Goal: Transaction & Acquisition: Download file/media

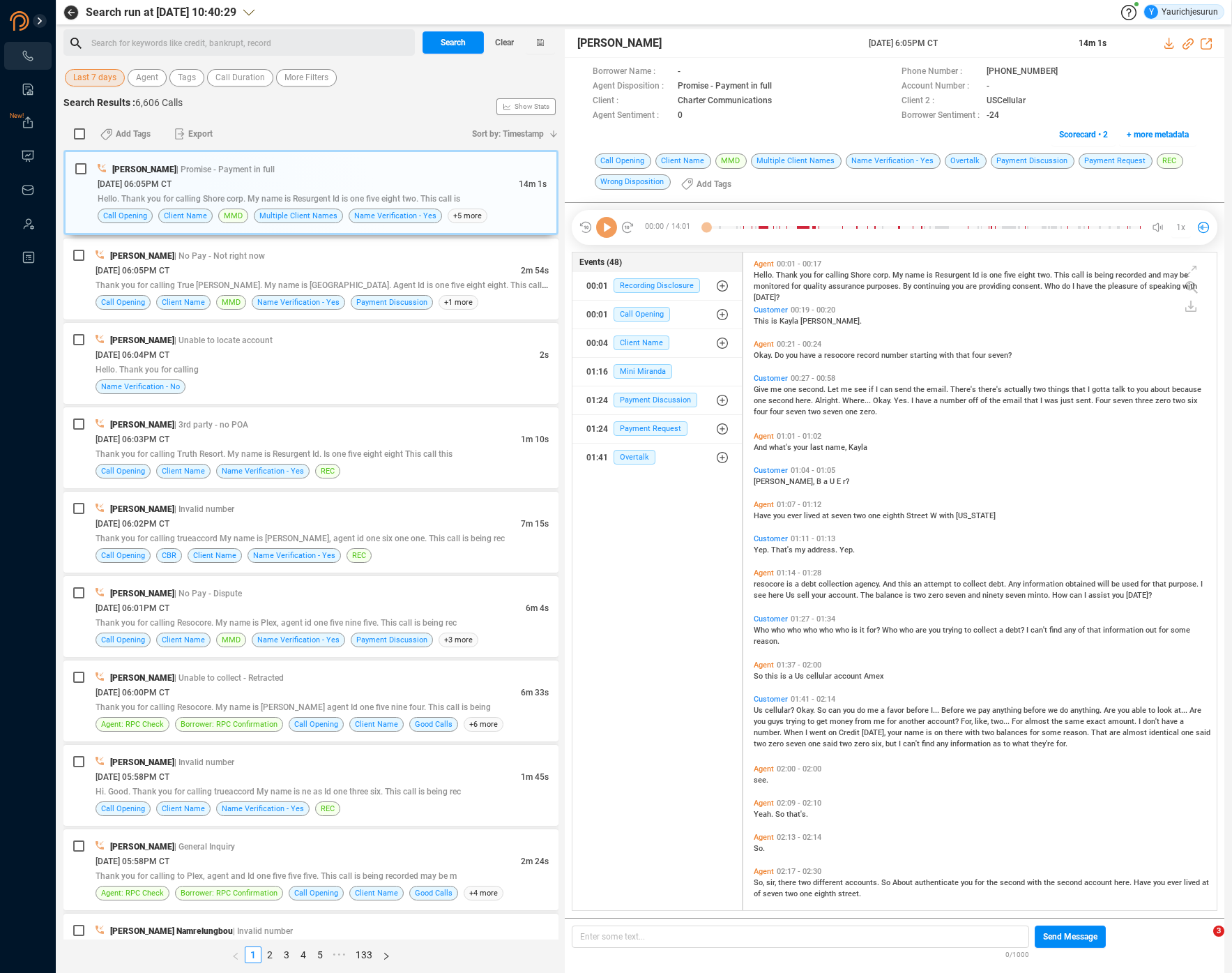
scroll to position [655, 465]
click at [97, 79] on span "Last 7 days" at bounding box center [95, 77] width 43 height 18
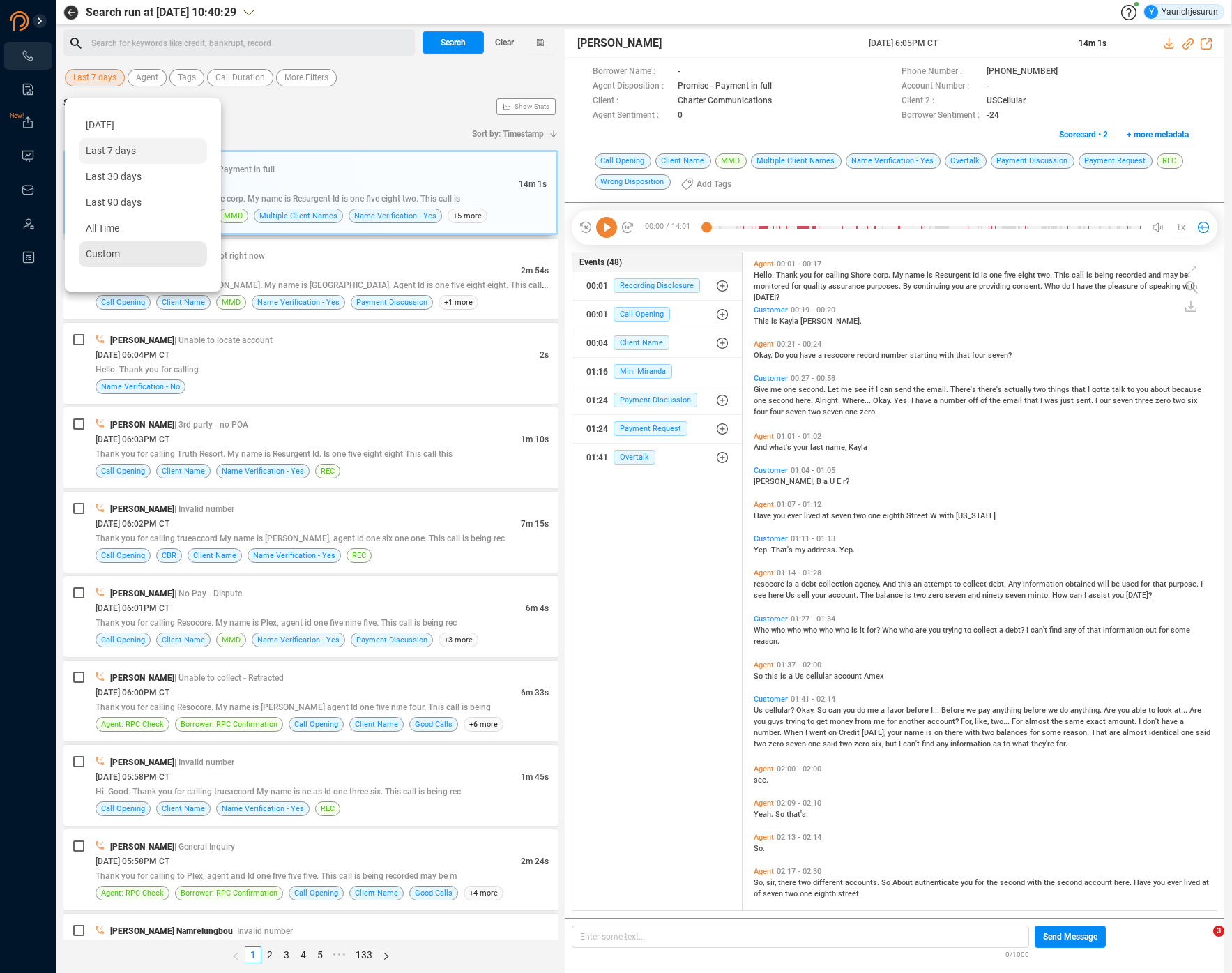
click at [104, 254] on span "Custom" at bounding box center [102, 254] width 34 height 11
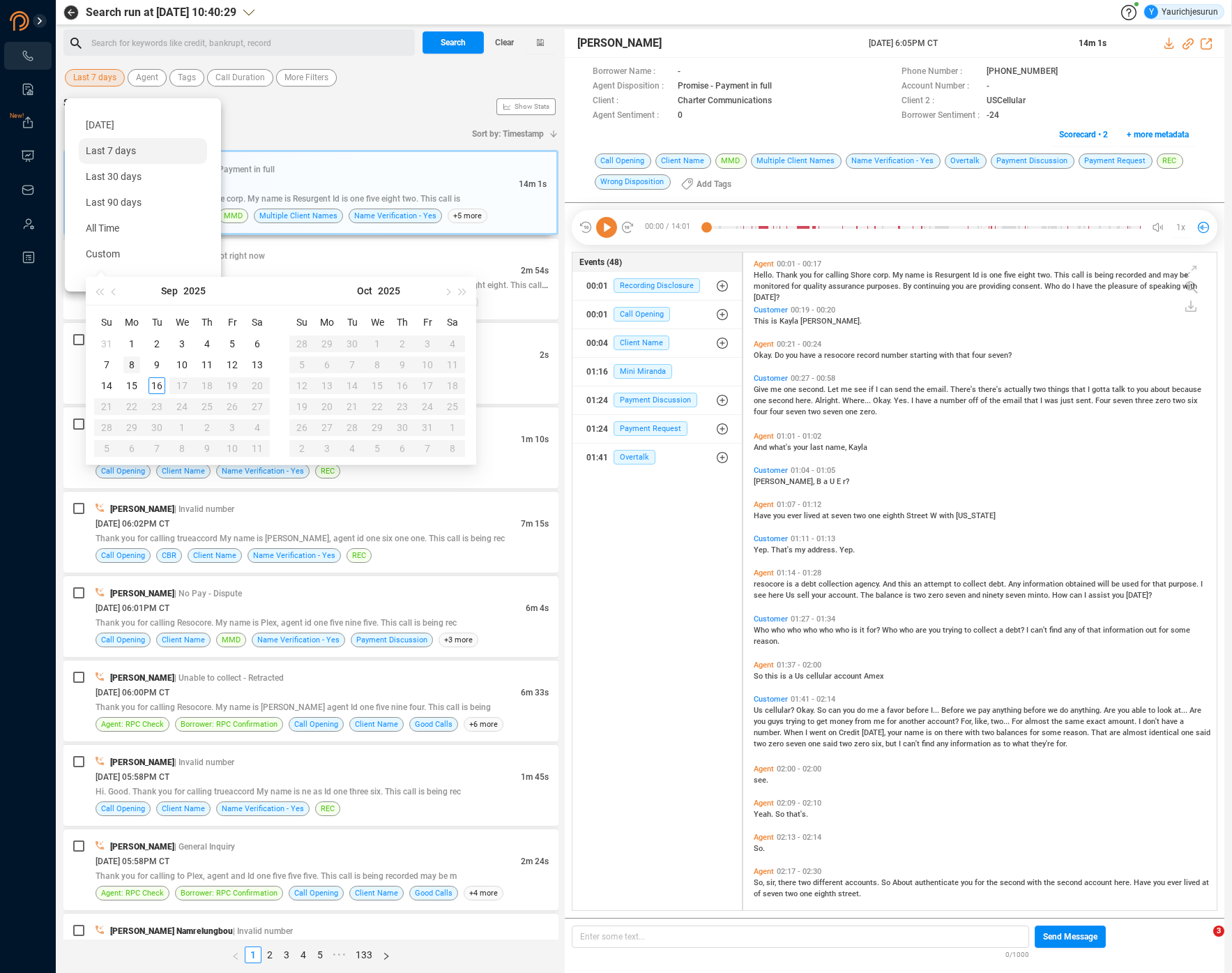
type input "2025-09-08"
click at [124, 359] on div "8" at bounding box center [132, 365] width 17 height 17
type input "2025-09-13"
click at [261, 361] on div "13" at bounding box center [257, 365] width 17 height 17
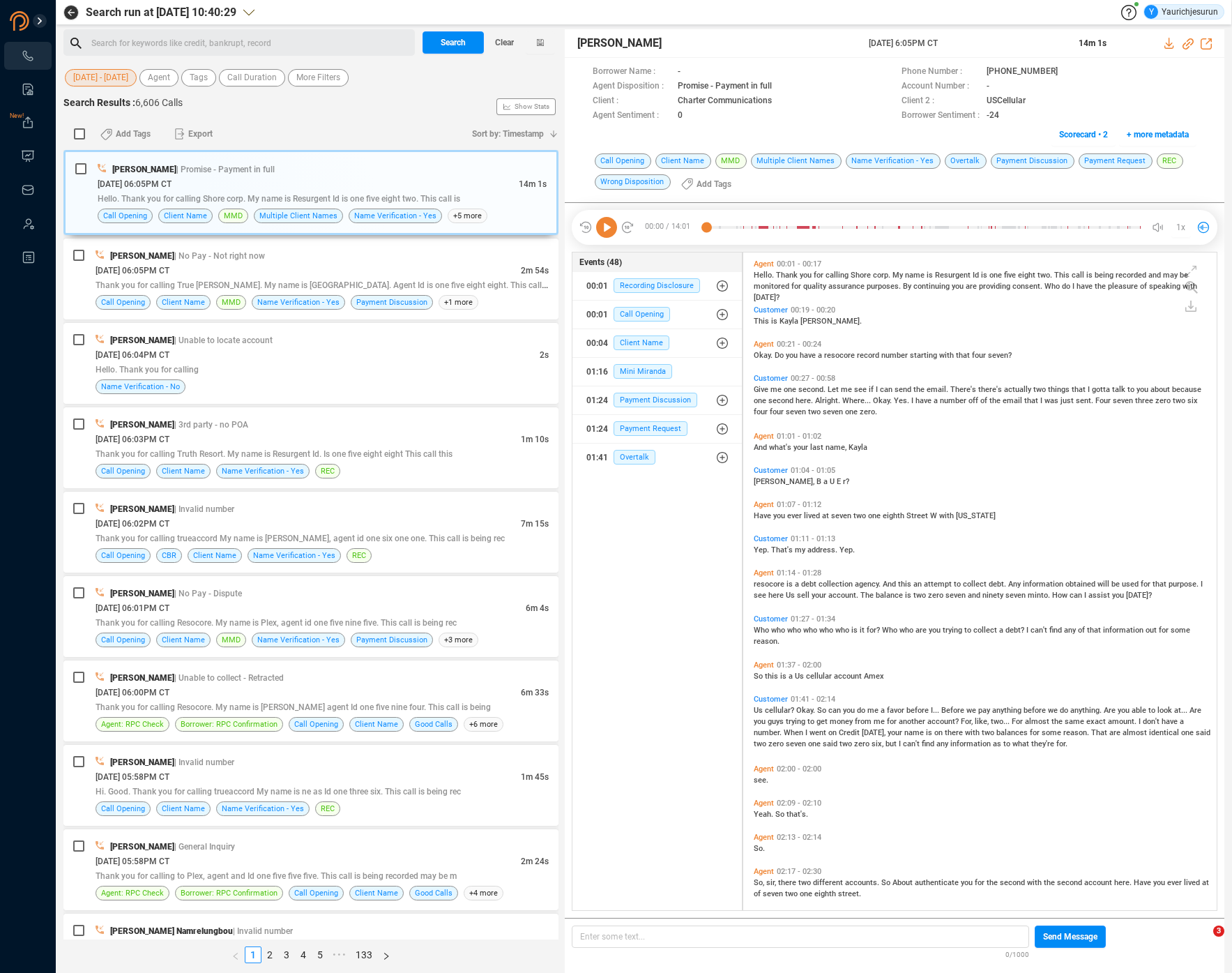
click at [317, 86] on div "08 Sep - 13 Sep Agent Tags Call Duration More Filters" at bounding box center [311, 77] width 495 height 22
click at [318, 73] on span "More Filters" at bounding box center [318, 77] width 44 height 18
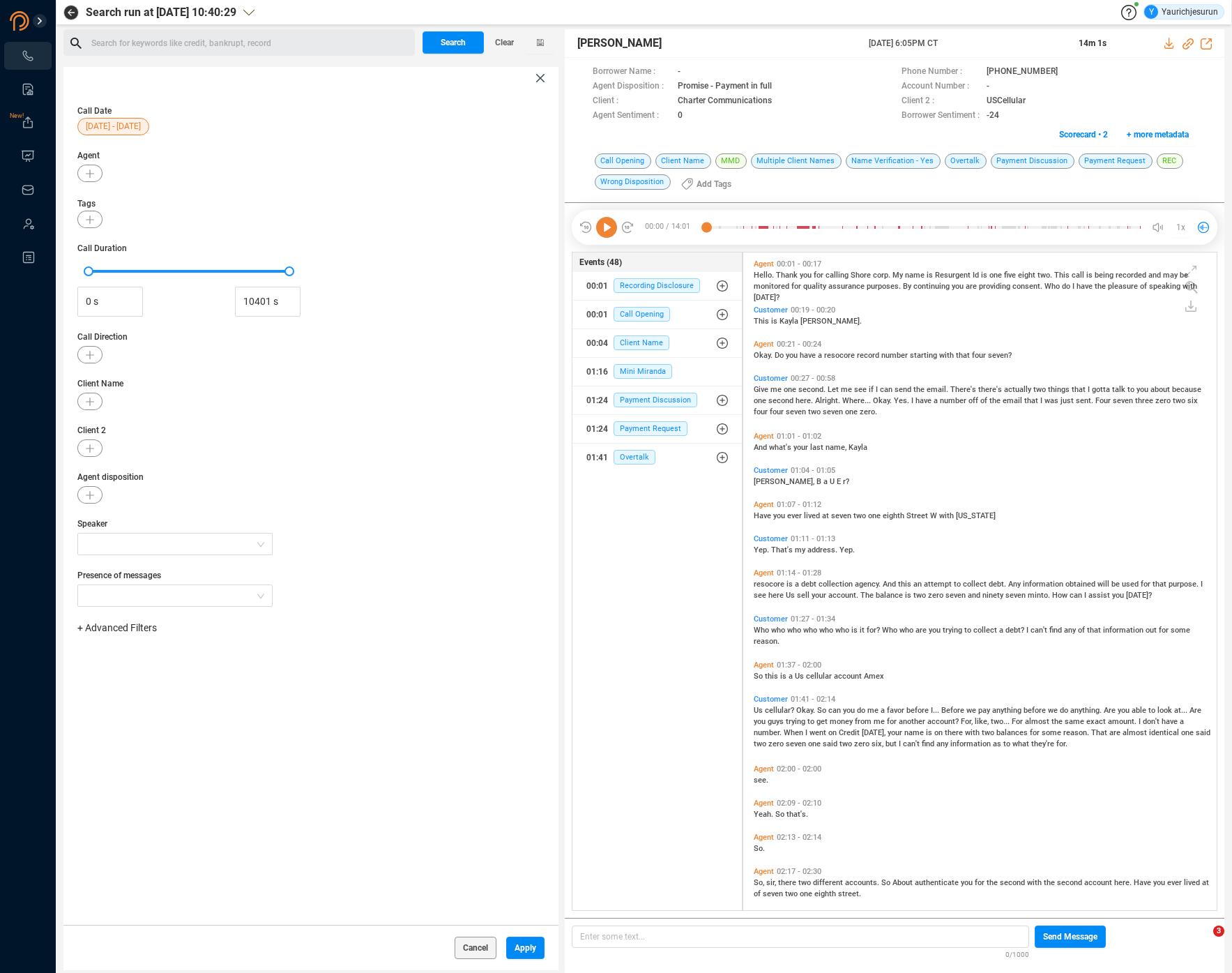
click at [140, 627] on span "+ Advanced Filters" at bounding box center [116, 627] width 79 height 11
click at [157, 742] on div "Phone Number" at bounding box center [139, 744] width 95 height 15
click at [151, 741] on span "Phone Number" at bounding box center [123, 744] width 65 height 11
click at [261, 667] on div "Enter a comma separated list ﻿" at bounding box center [217, 672] width 265 height 30
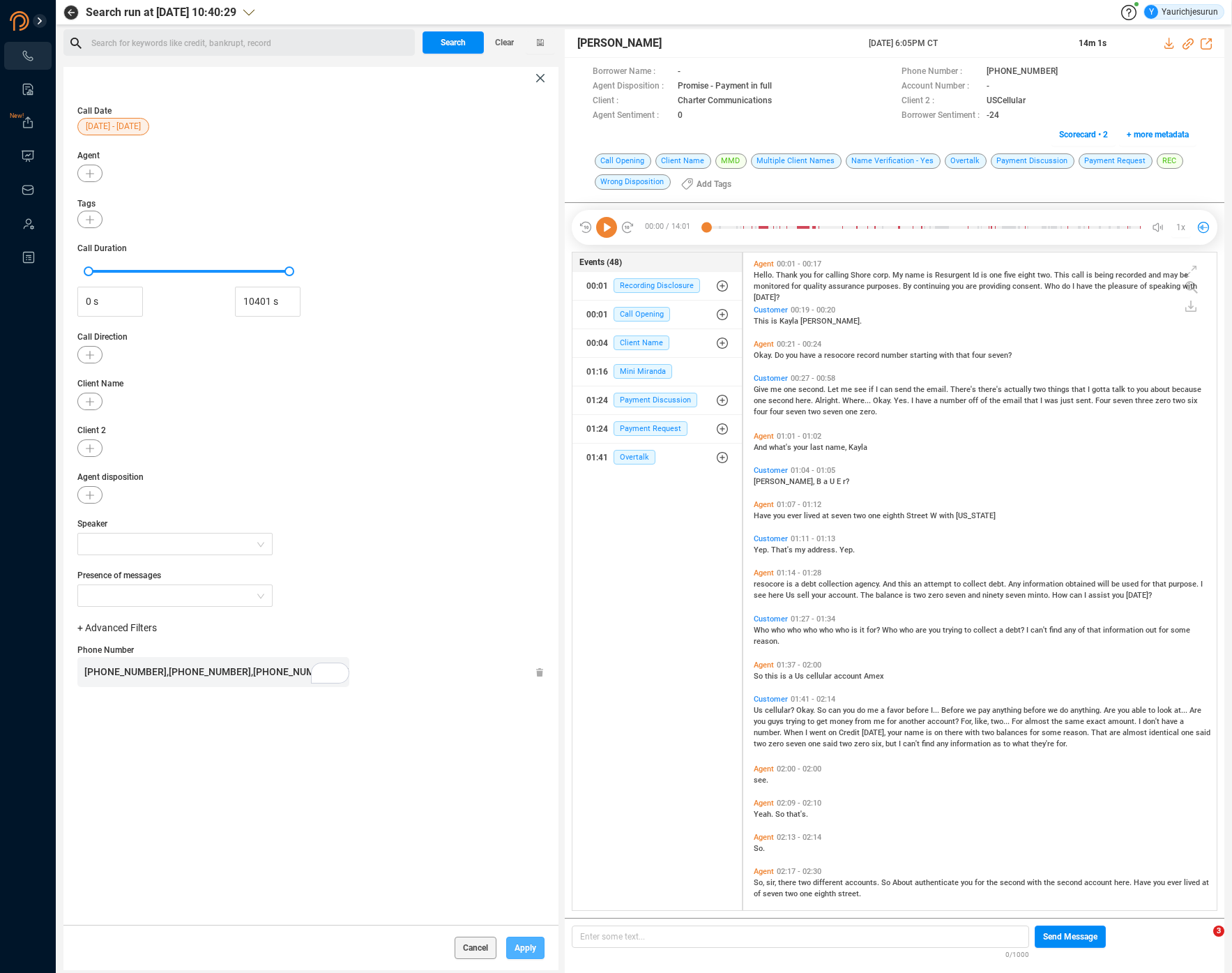
click at [519, 955] on span "Apply" at bounding box center [525, 948] width 22 height 22
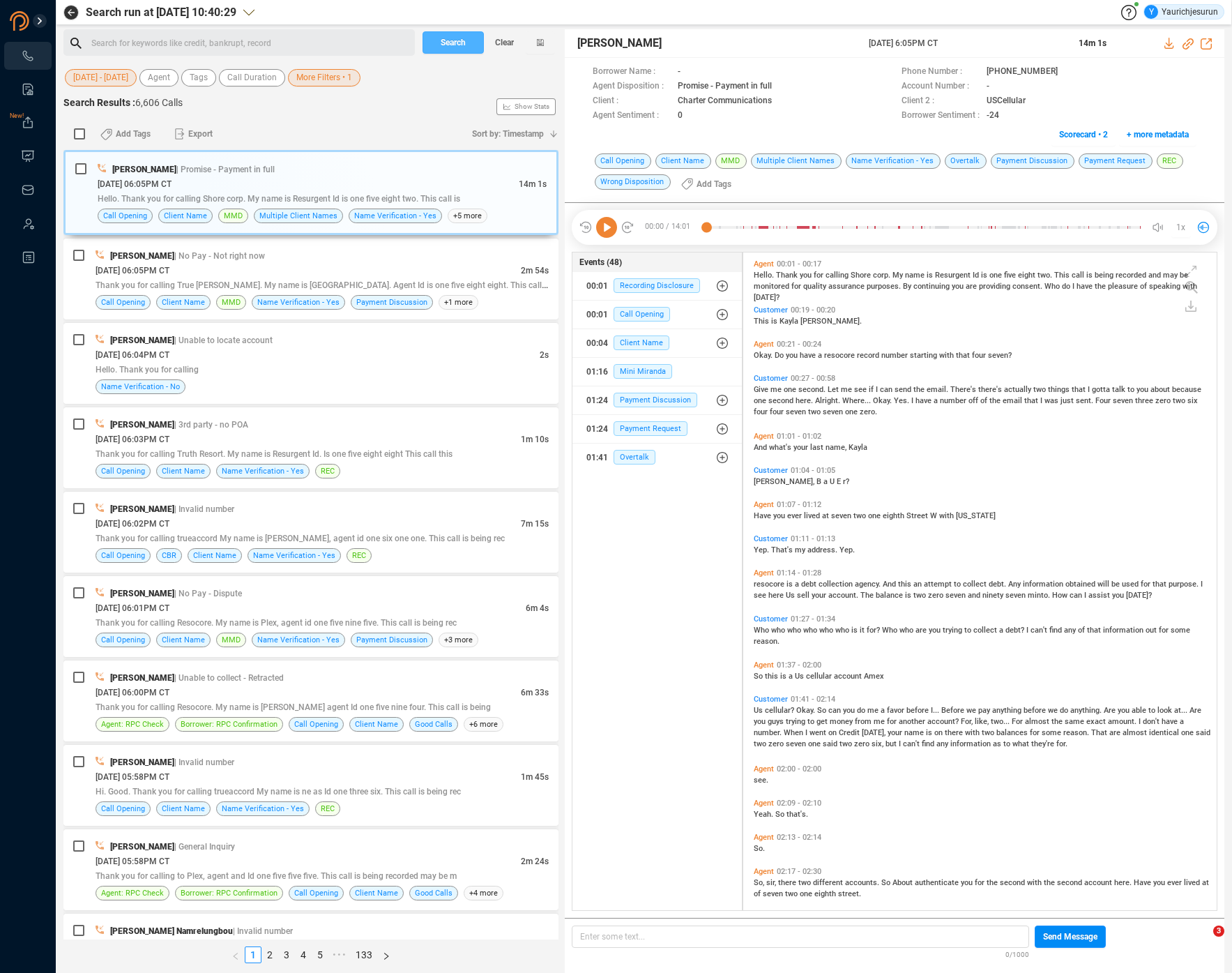
click at [459, 48] on span "Search" at bounding box center [453, 43] width 25 height 22
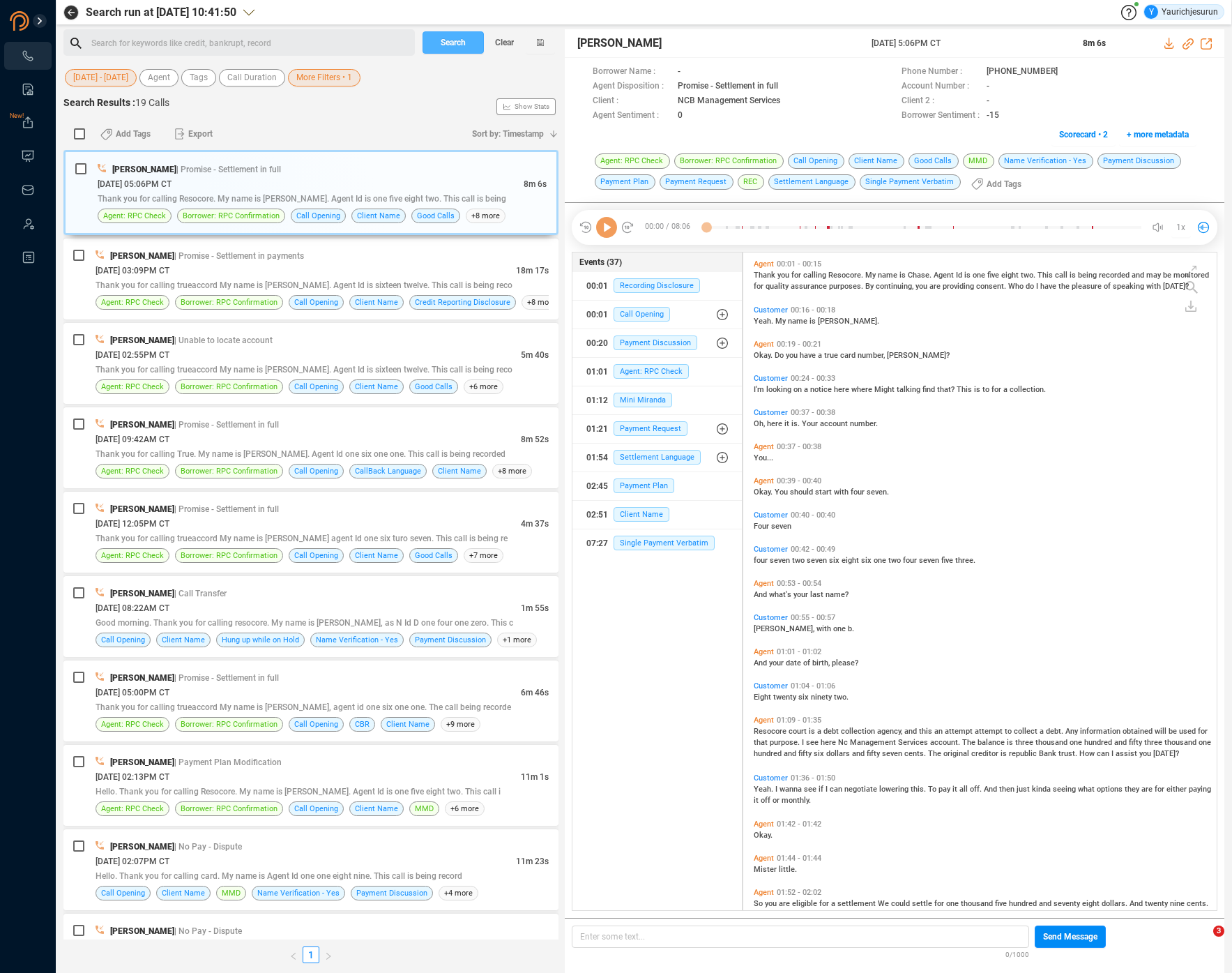
scroll to position [655, 465]
click at [293, 80] on button "More Filters • 1" at bounding box center [324, 77] width 72 height 18
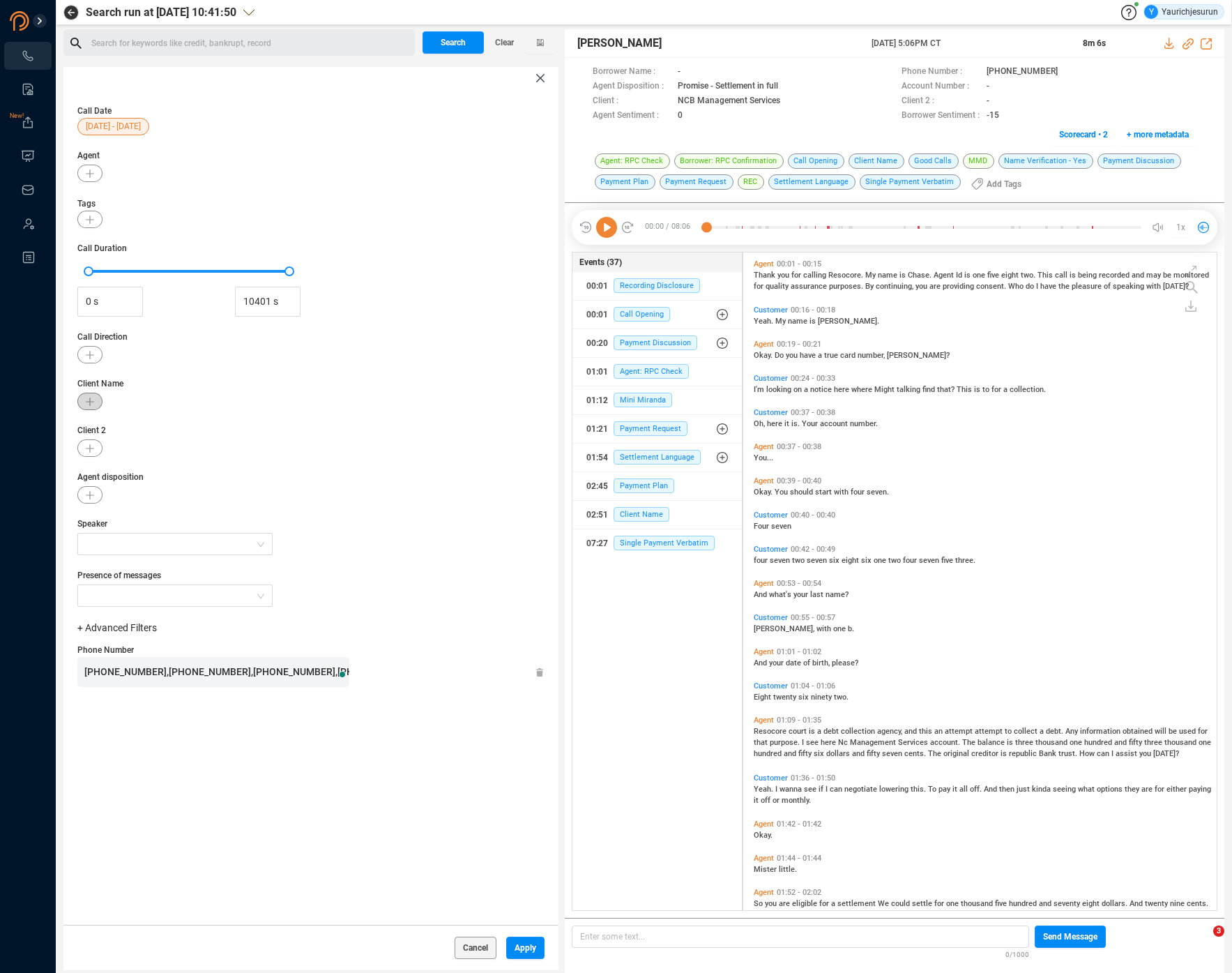
click at [85, 407] on button "button" at bounding box center [90, 401] width 25 height 18
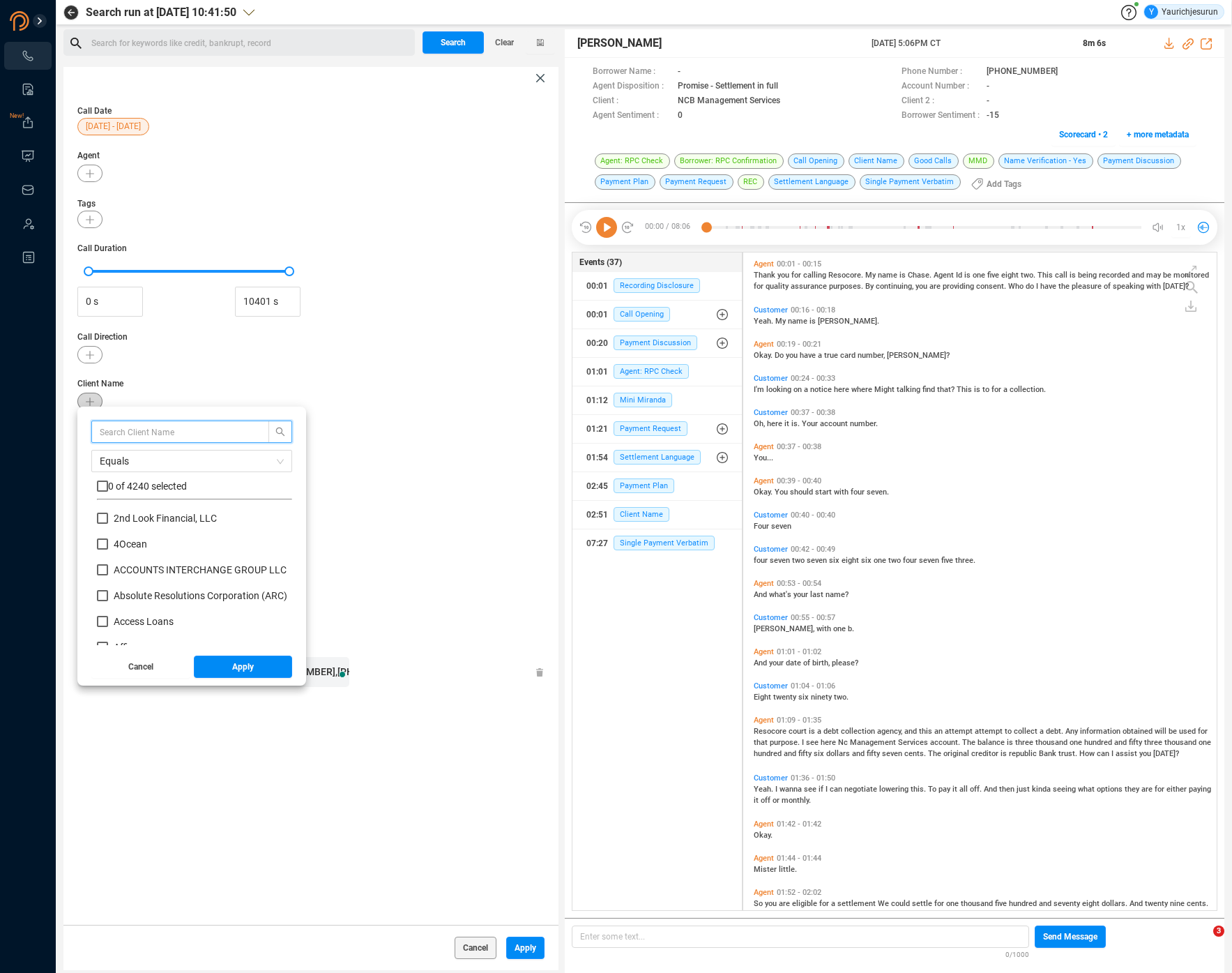
scroll to position [130, 189]
click at [143, 429] on input "text" at bounding box center [173, 432] width 148 height 15
type input "ncb"
click at [123, 486] on span "0 of 1 selected" at bounding box center [139, 486] width 62 height 11
click at [103, 489] on input "checkbox" at bounding box center [102, 486] width 11 height 11
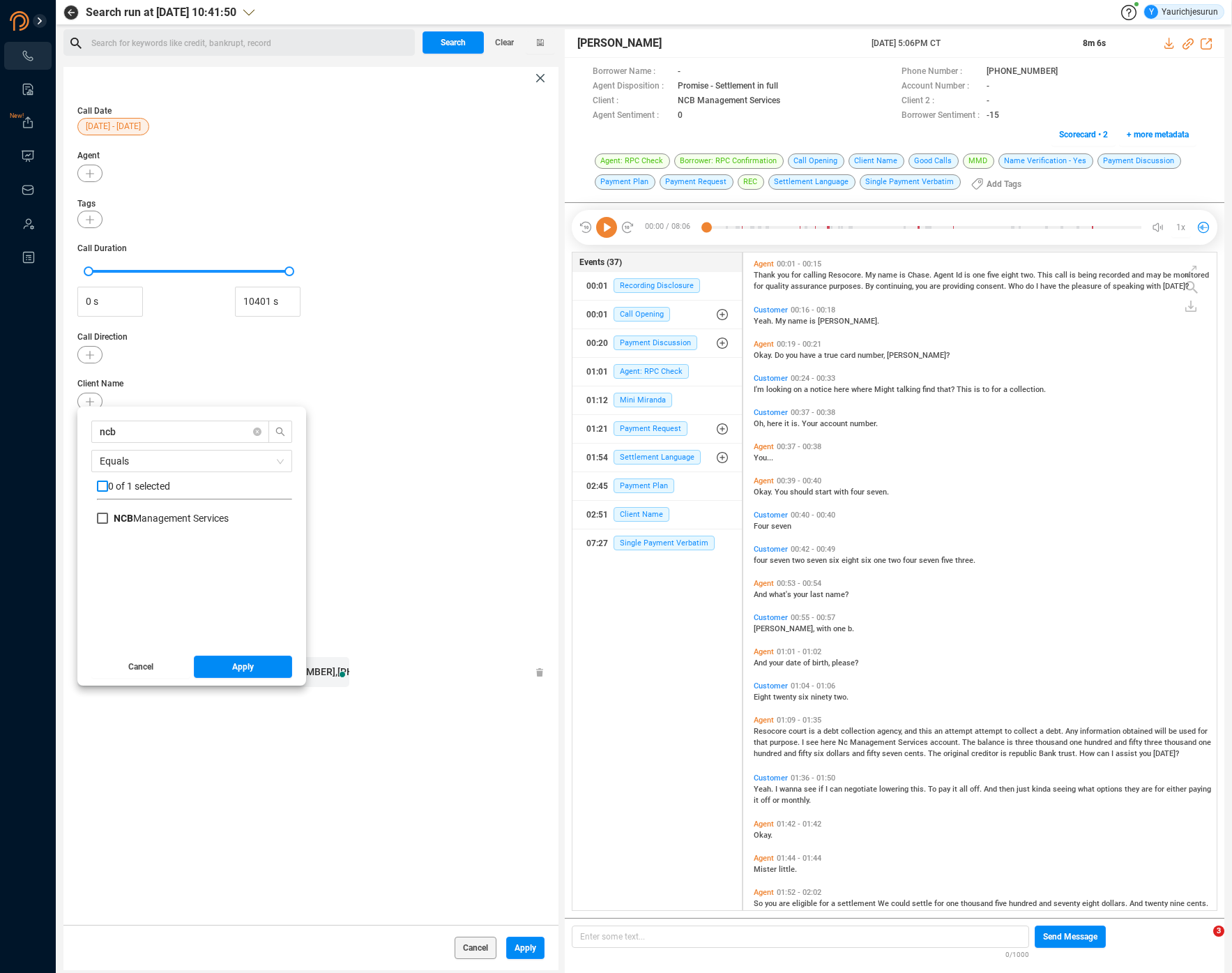
checkbox input "true"
click at [210, 658] on button "Apply" at bounding box center [243, 667] width 99 height 22
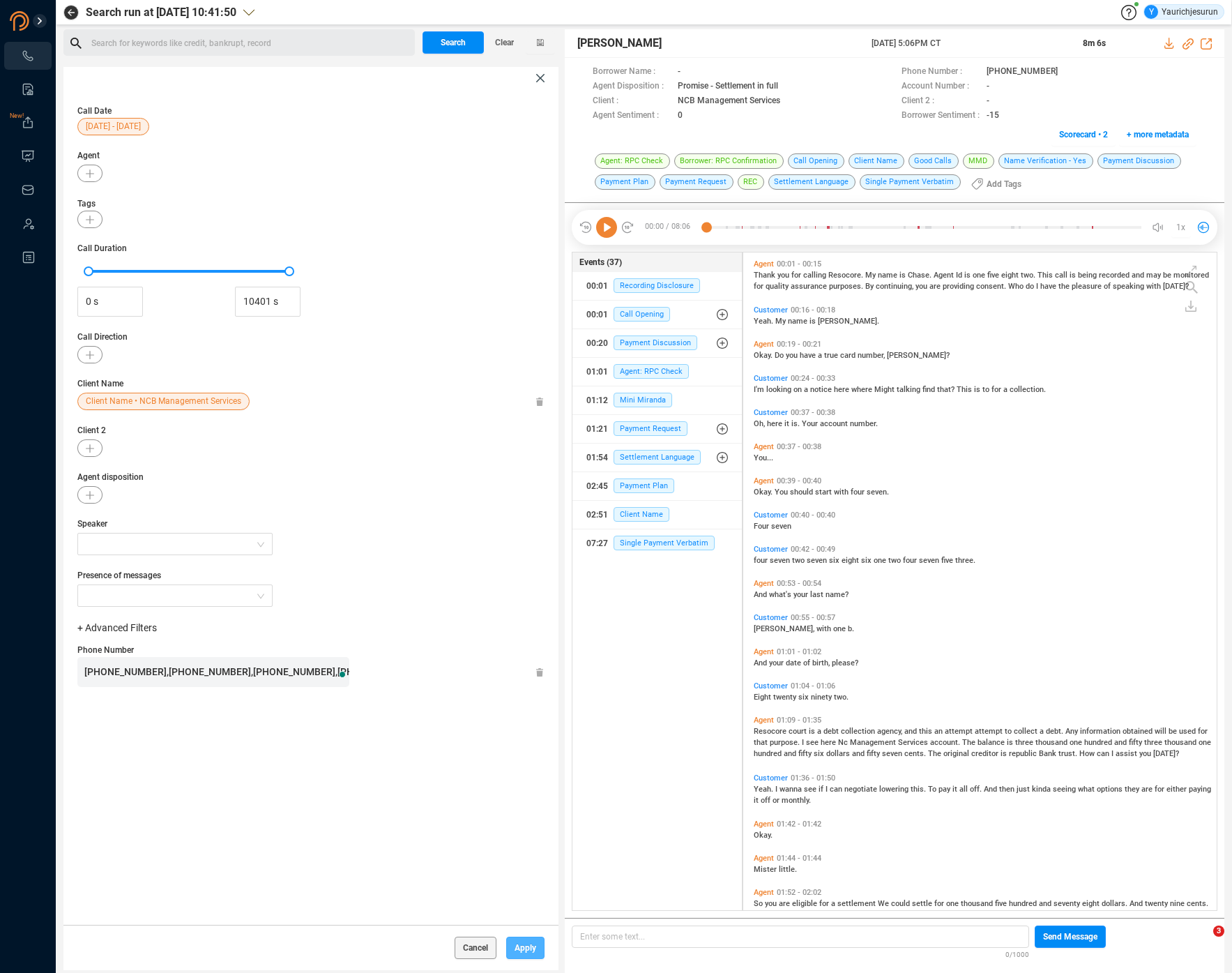
click at [509, 942] on button "Apply" at bounding box center [525, 948] width 39 height 22
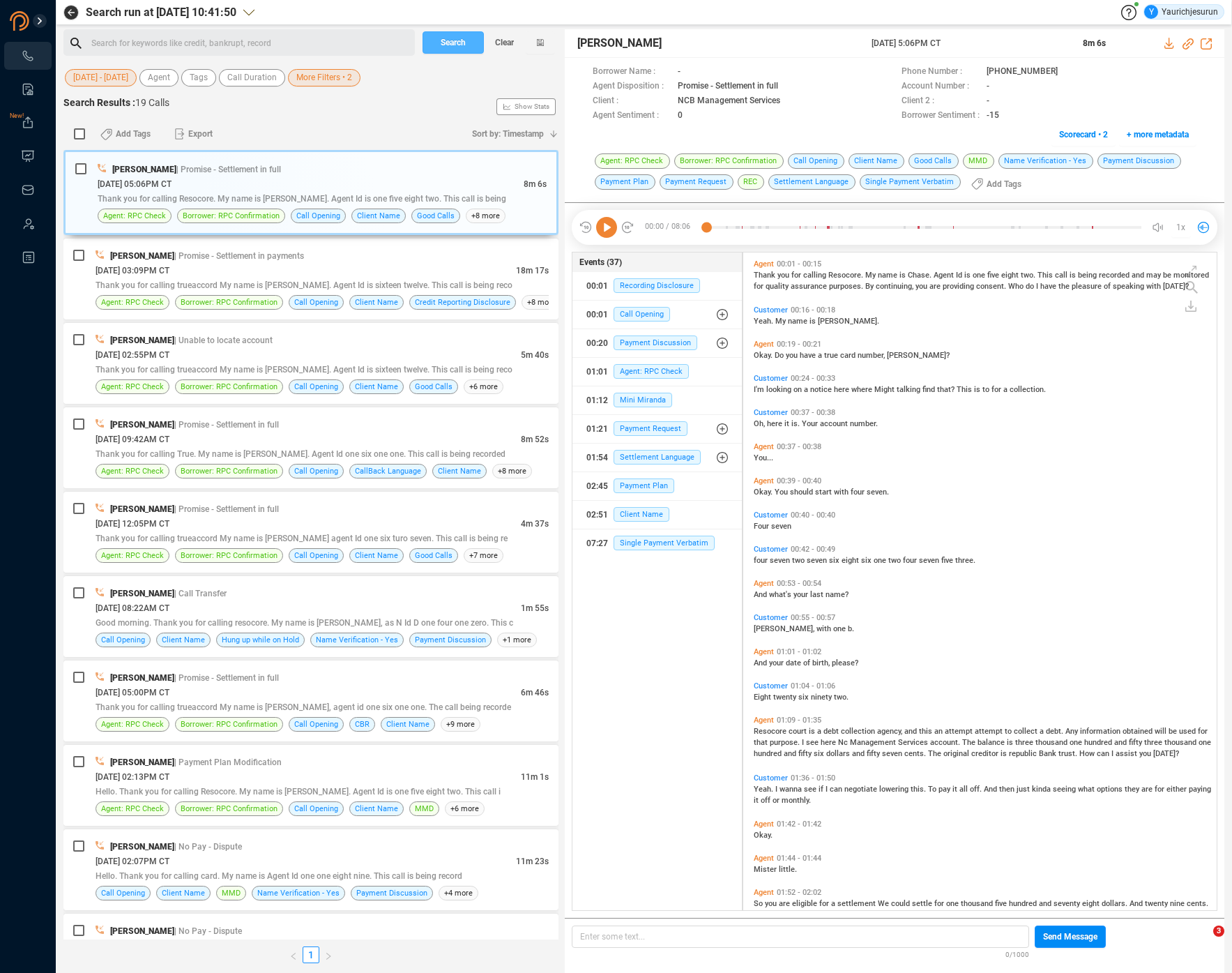
click at [461, 44] on span "Search" at bounding box center [453, 43] width 25 height 22
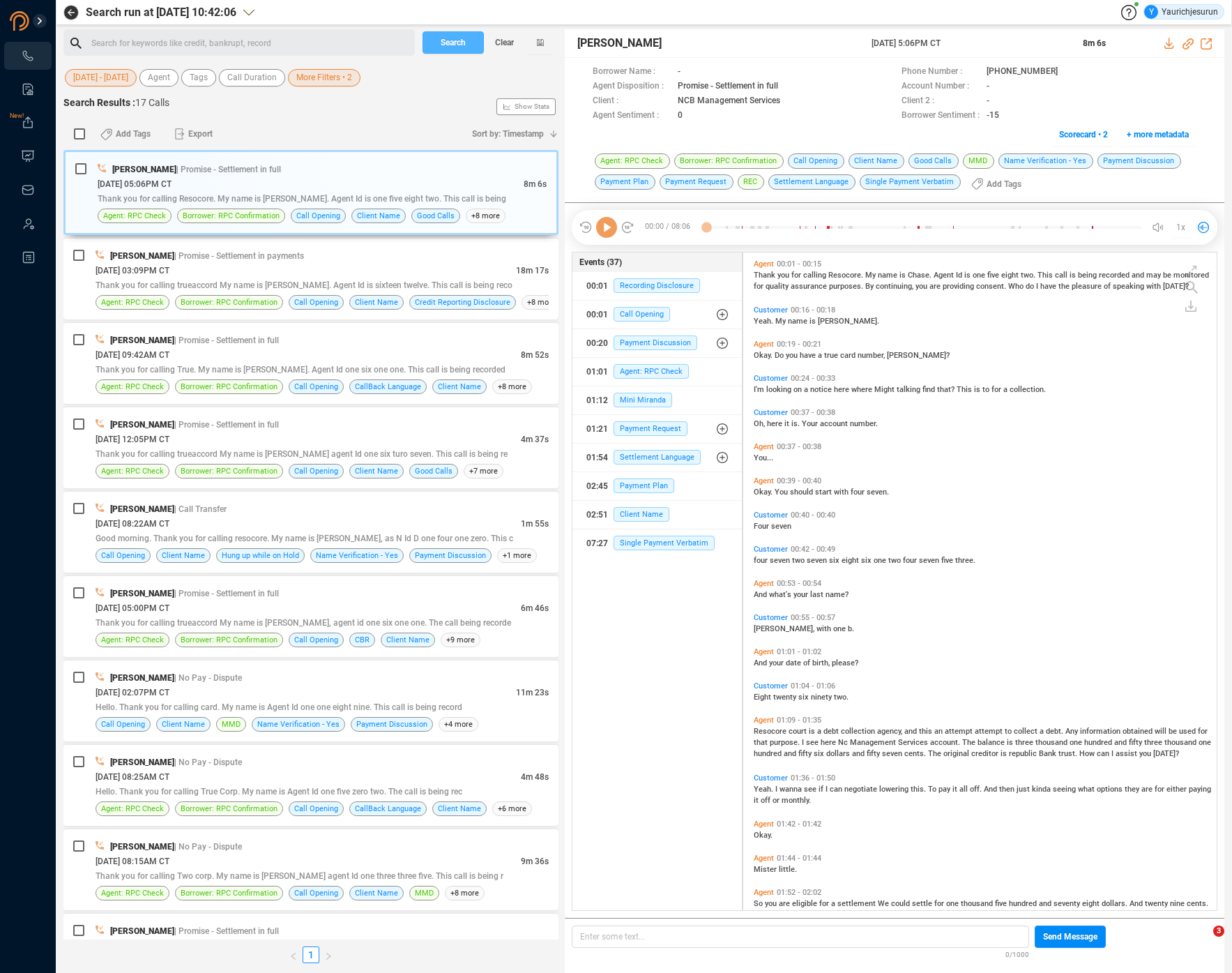
scroll to position [655, 465]
click at [77, 135] on input "checkbox" at bounding box center [79, 134] width 11 height 11
checkbox input "true"
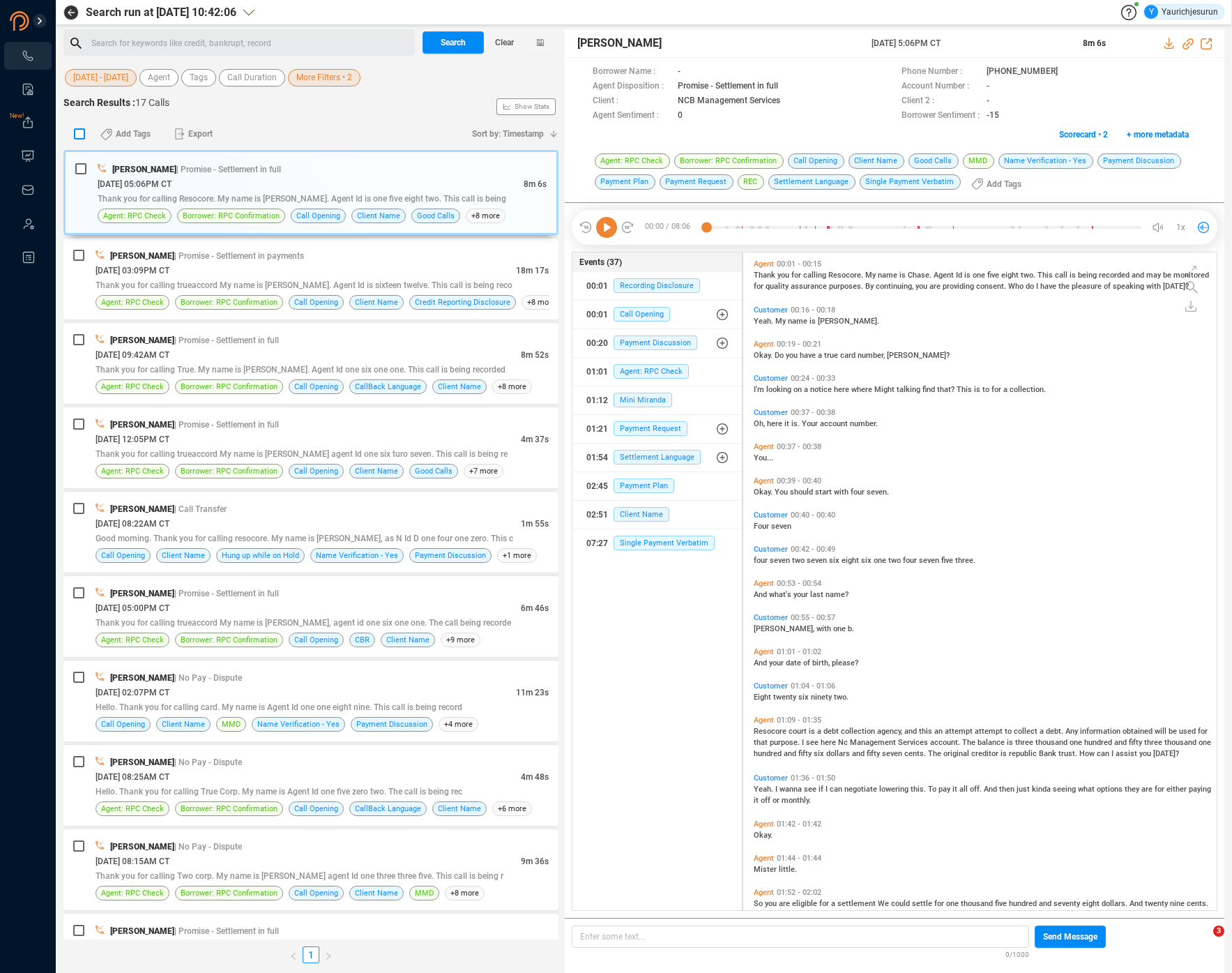
checkbox input "true"
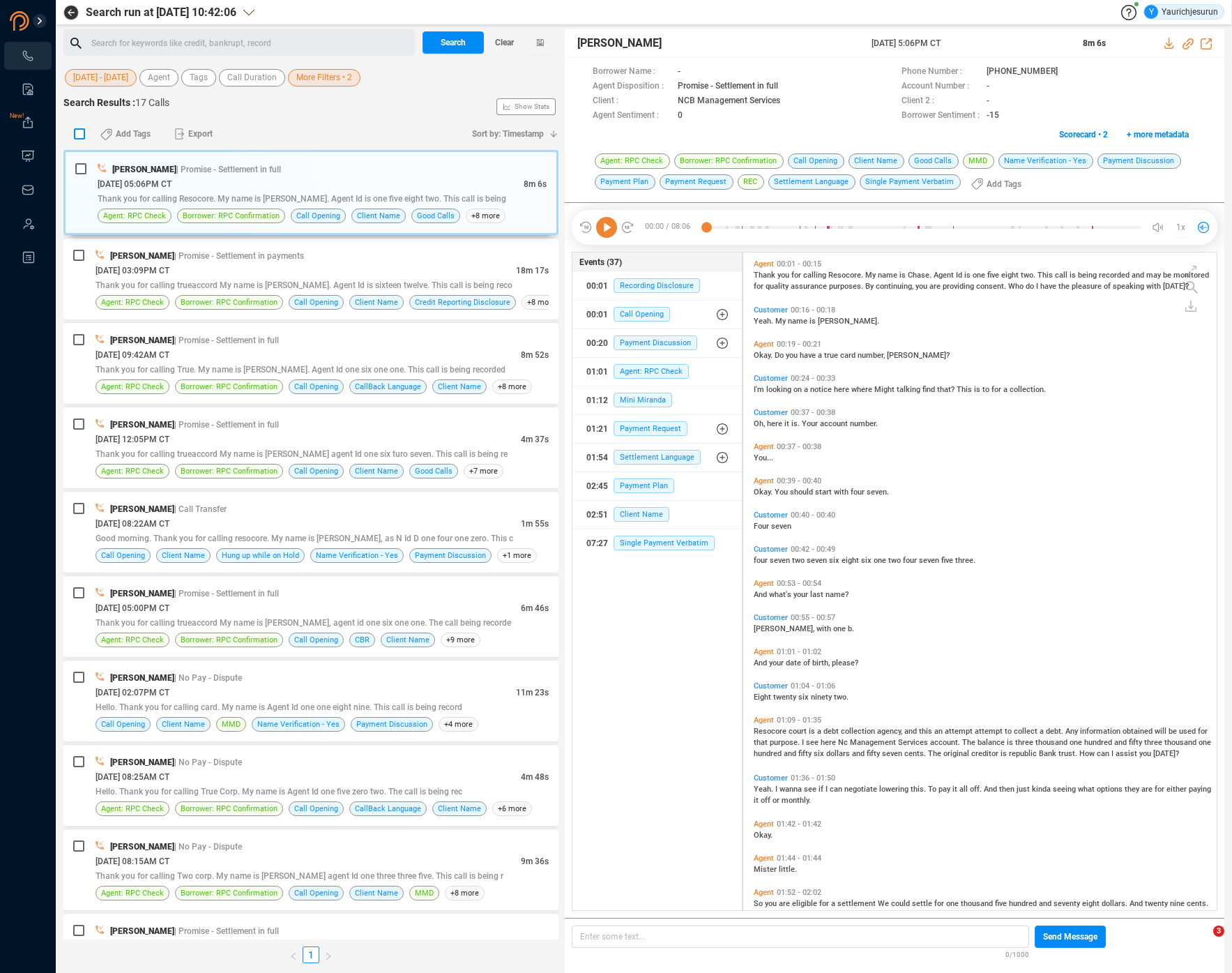
checkbox input "true"
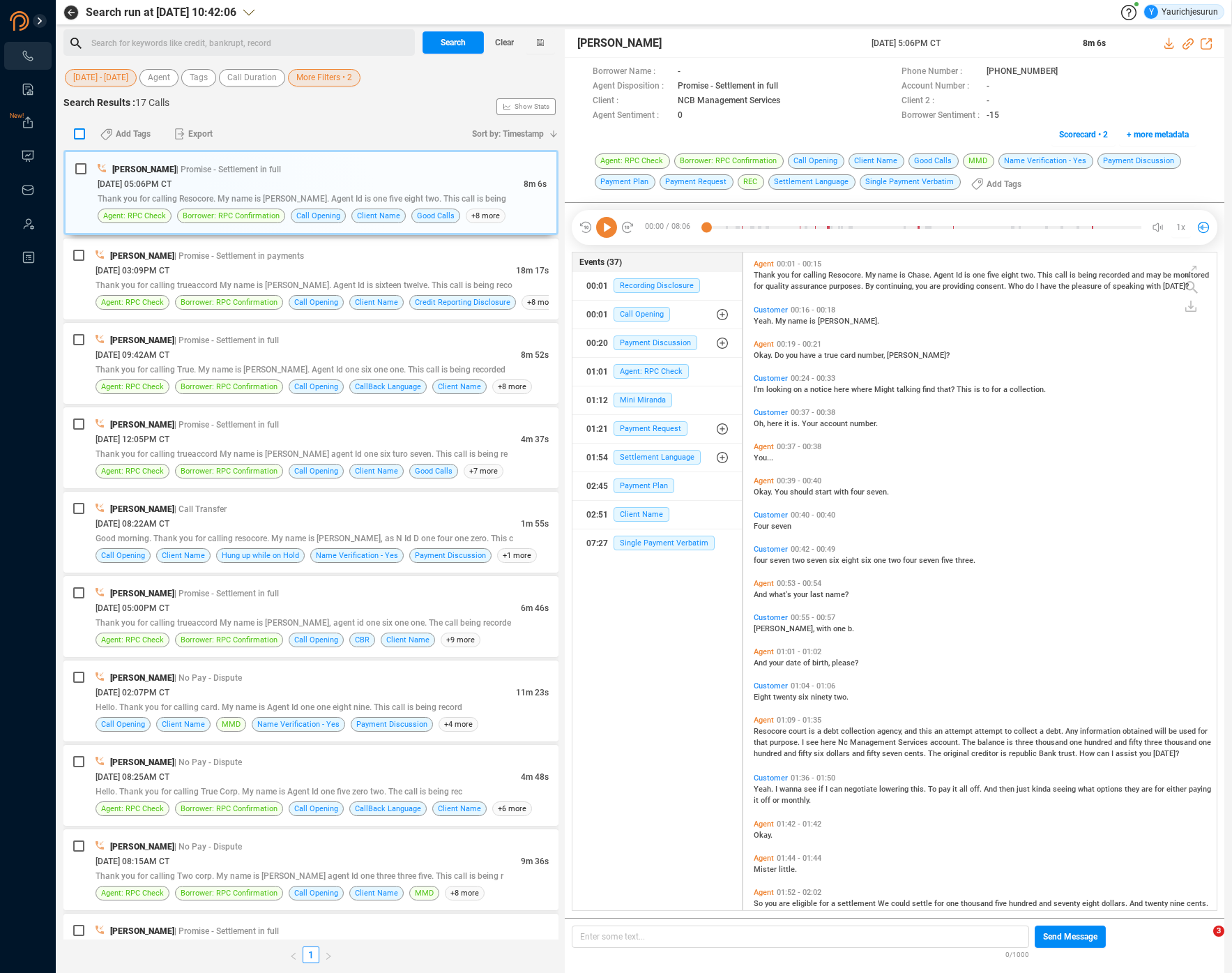
checkbox input "true"
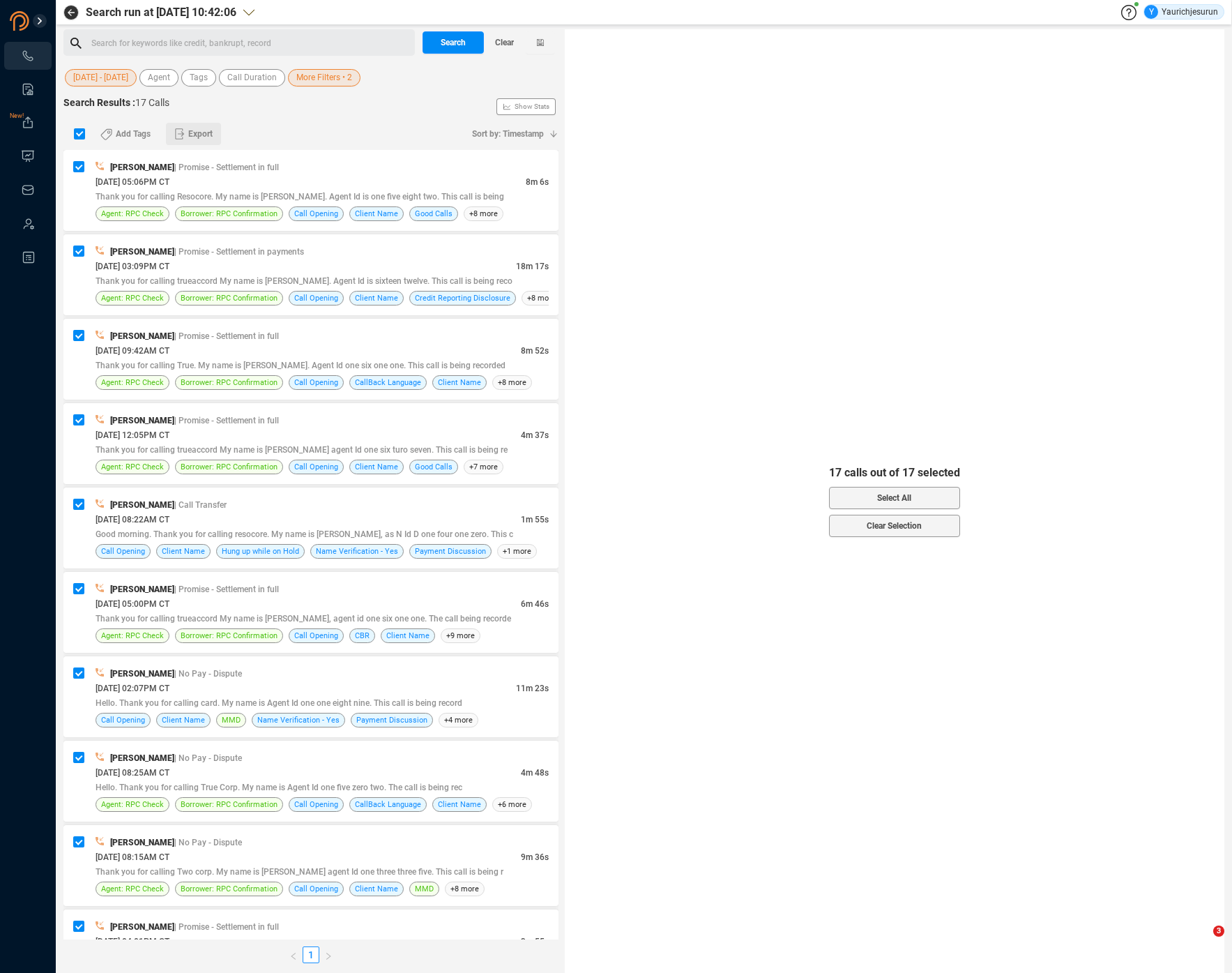
click at [200, 139] on span "Export" at bounding box center [200, 134] width 25 height 22
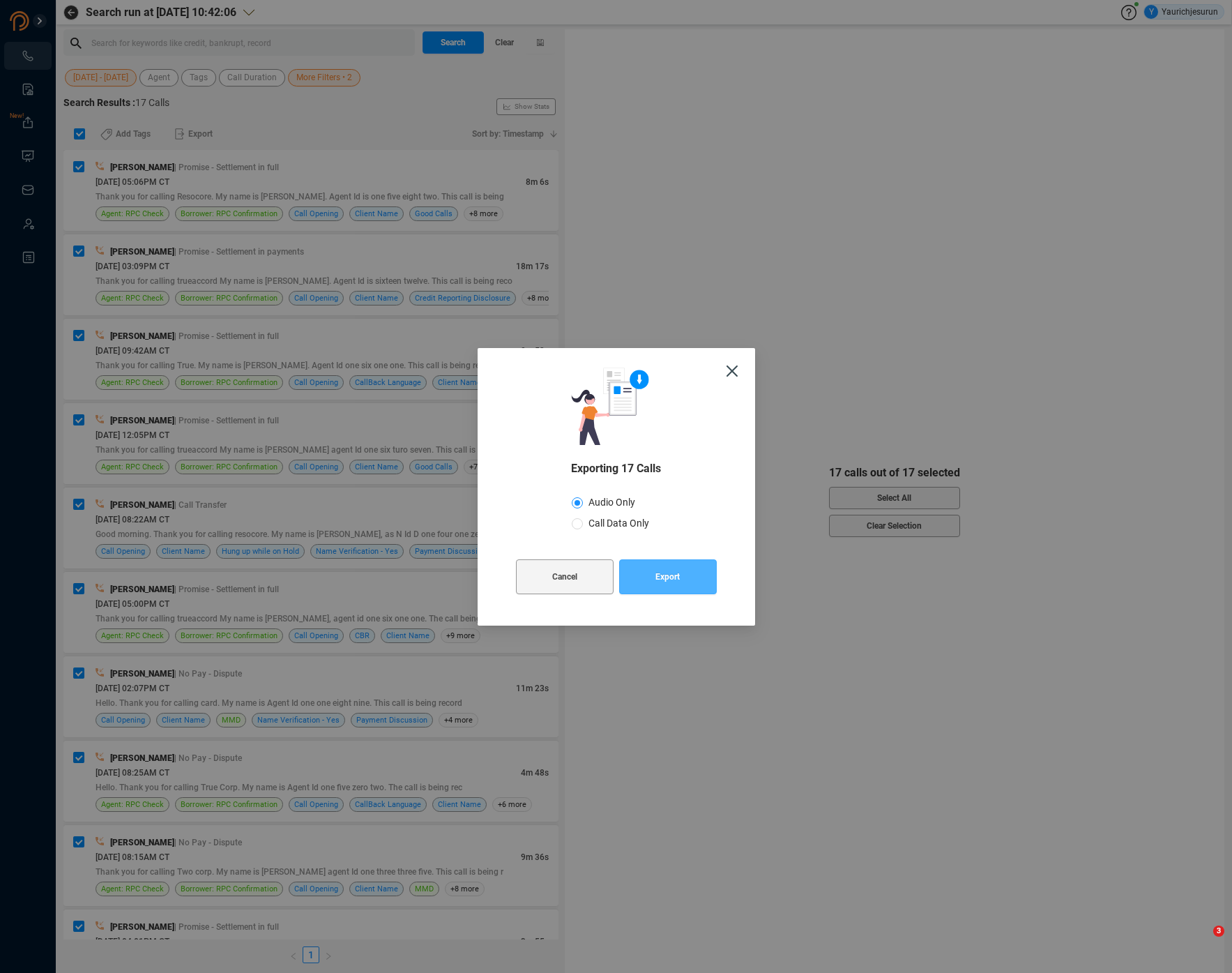
click at [669, 574] on span "Export" at bounding box center [667, 577] width 25 height 35
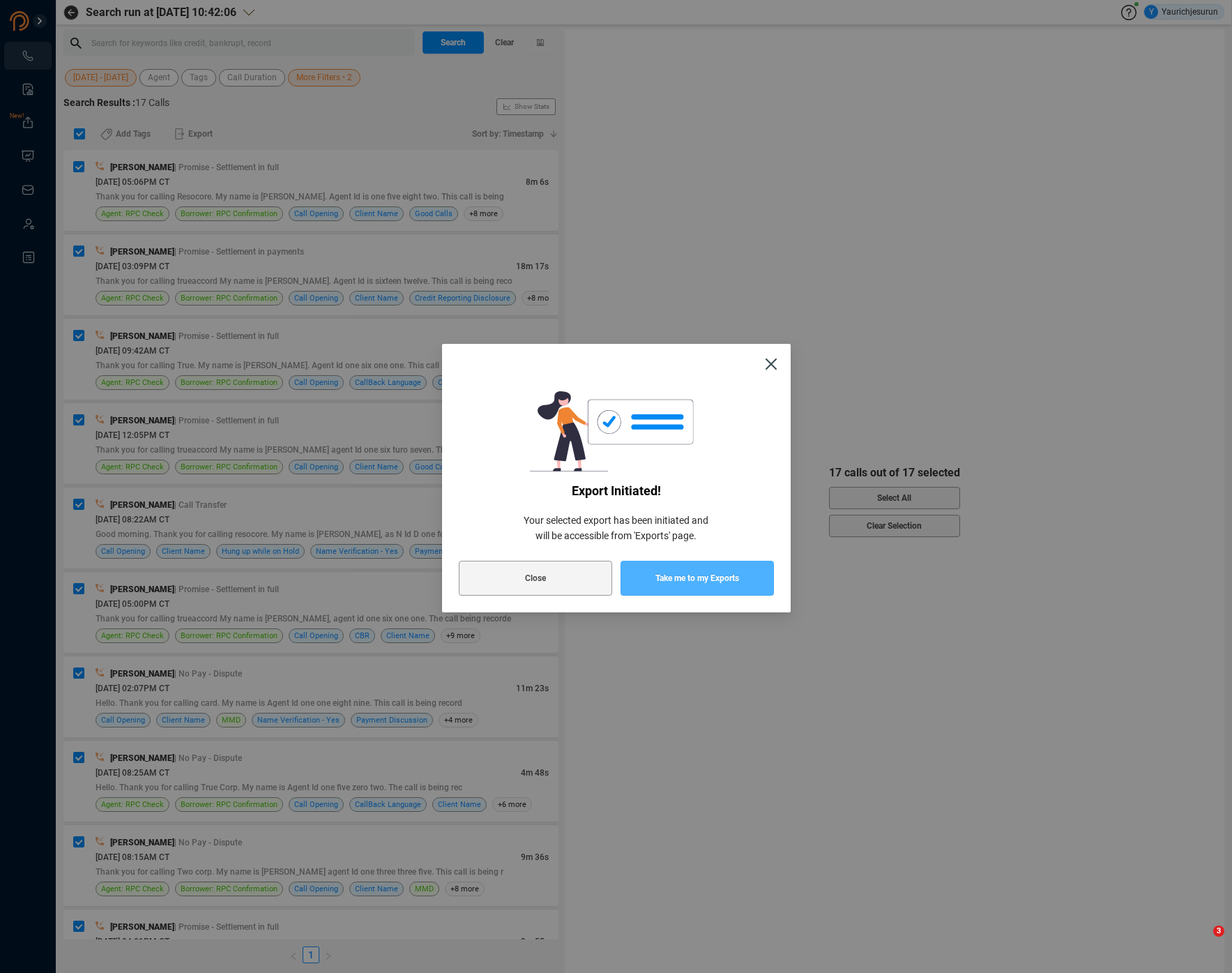
click at [669, 574] on span "Take me to my Exports" at bounding box center [697, 578] width 83 height 35
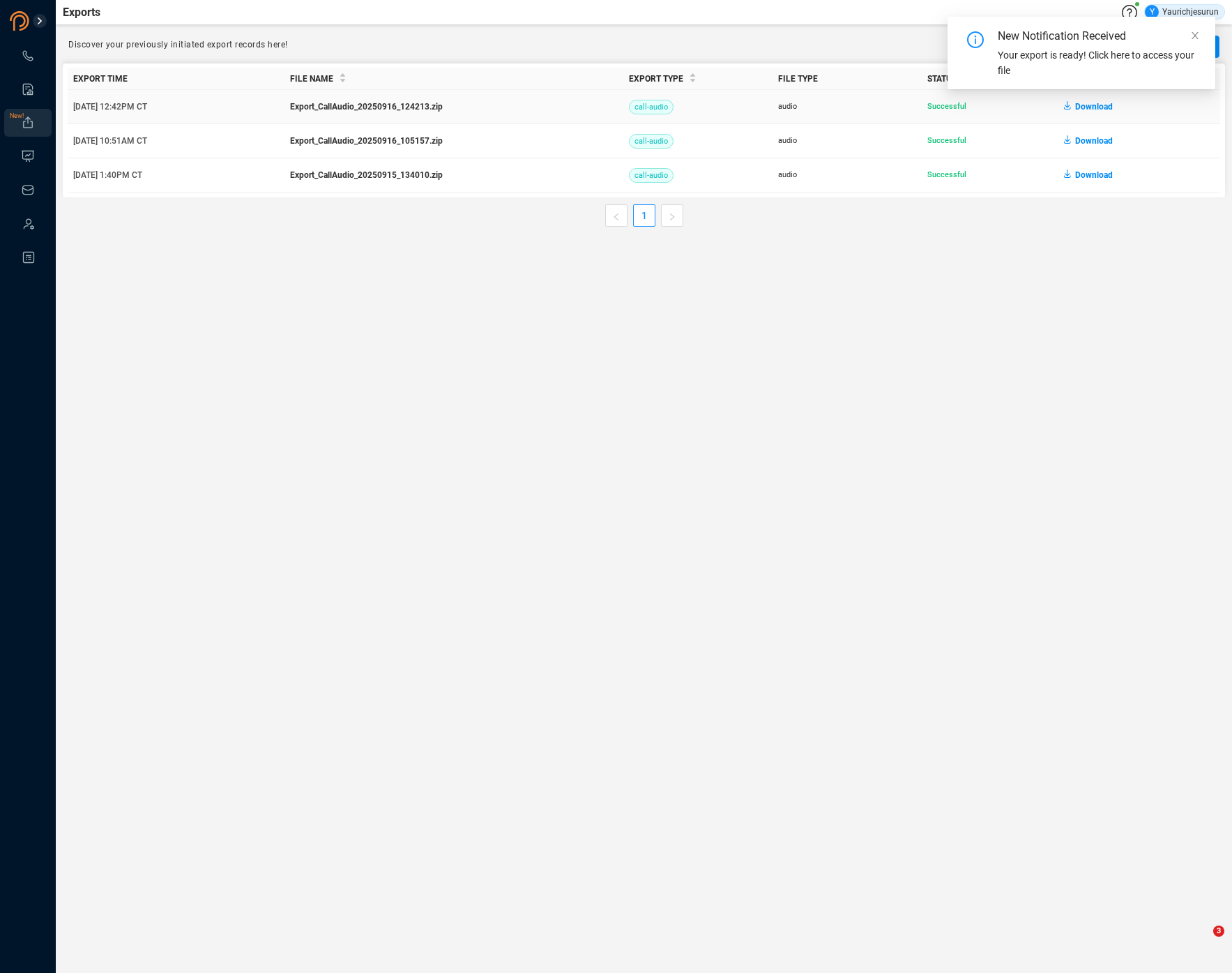
click at [1093, 106] on span "Download" at bounding box center [1094, 107] width 38 height 22
click at [35, 62] on link at bounding box center [28, 56] width 14 height 14
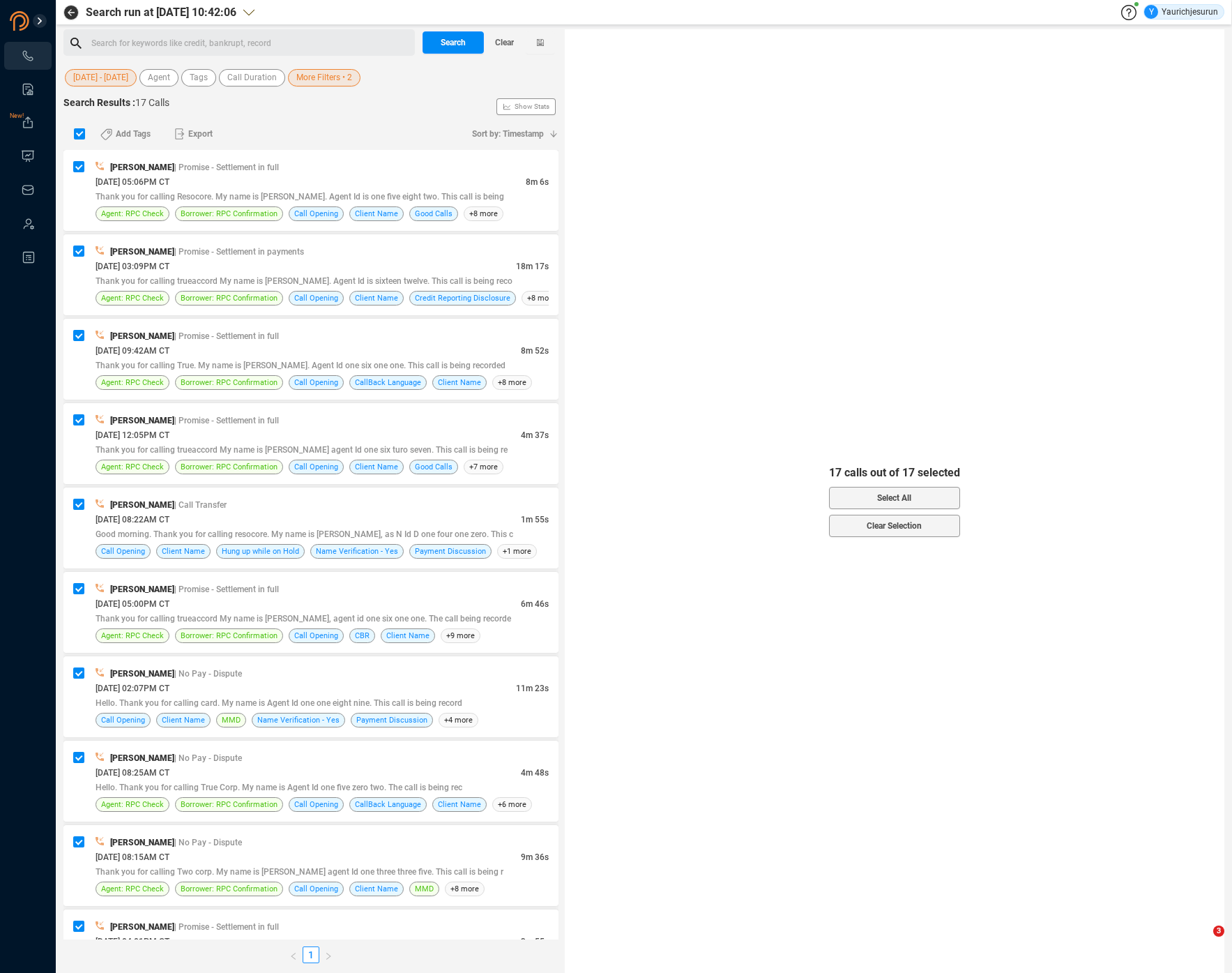
click at [324, 79] on span "More Filters • 2" at bounding box center [324, 77] width 56 height 18
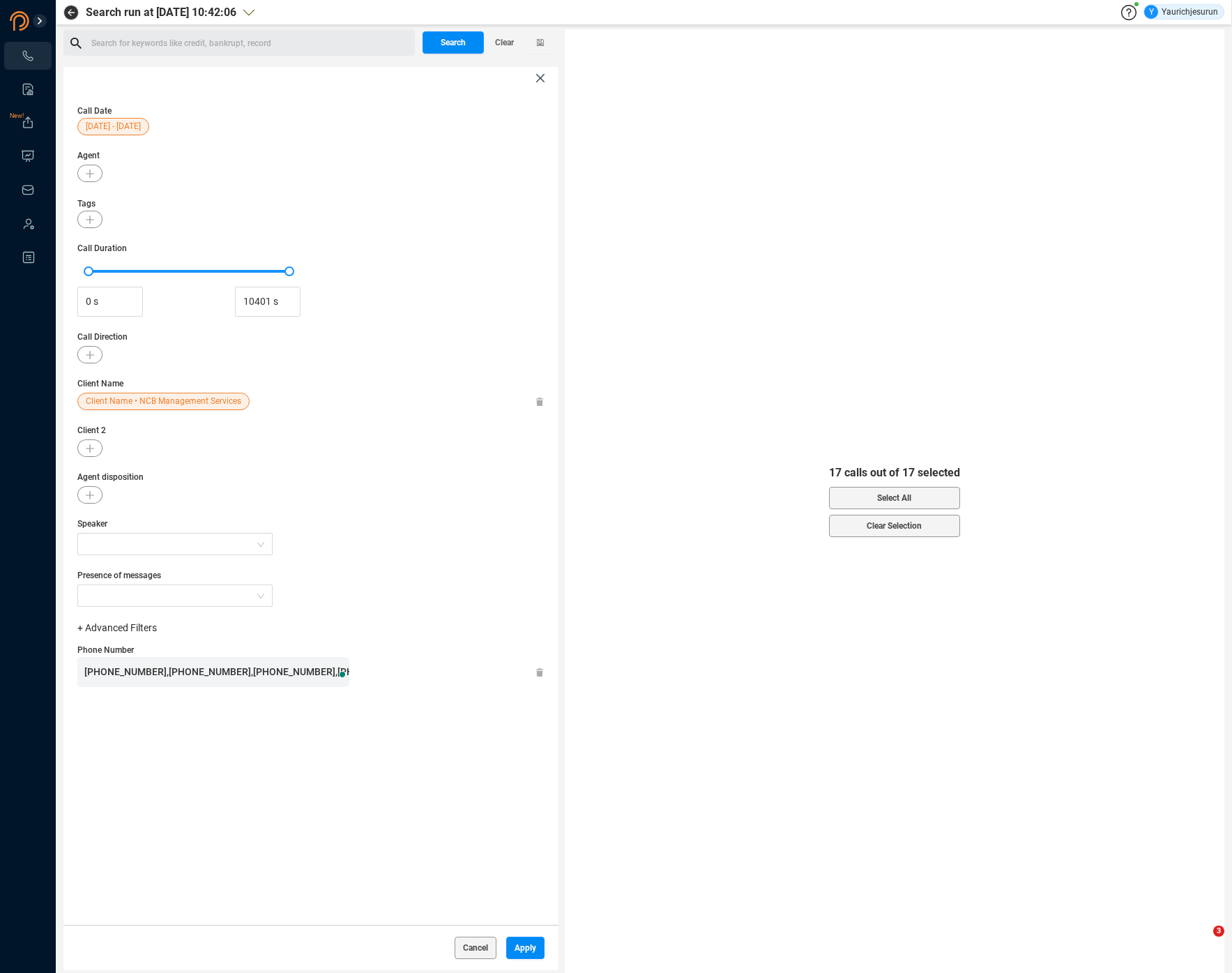
click at [196, 673] on span "+16082152231,+13343540647,+13177717596,+17275511781,+18129297664,+18584142842,+…" at bounding box center [716, 672] width 1263 height 11
click at [526, 952] on span "Apply" at bounding box center [525, 948] width 22 height 22
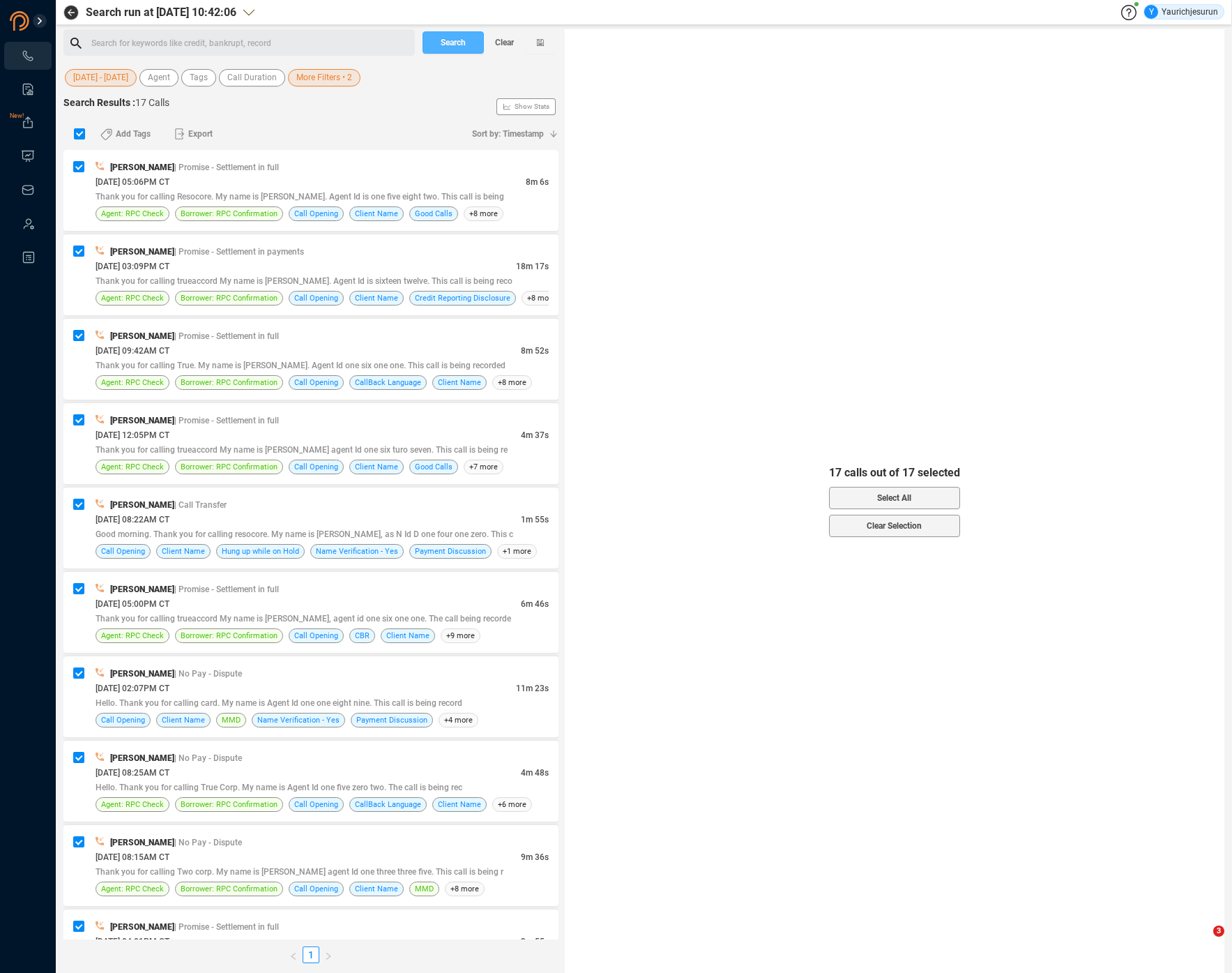
click at [456, 42] on span "Search" at bounding box center [453, 43] width 25 height 22
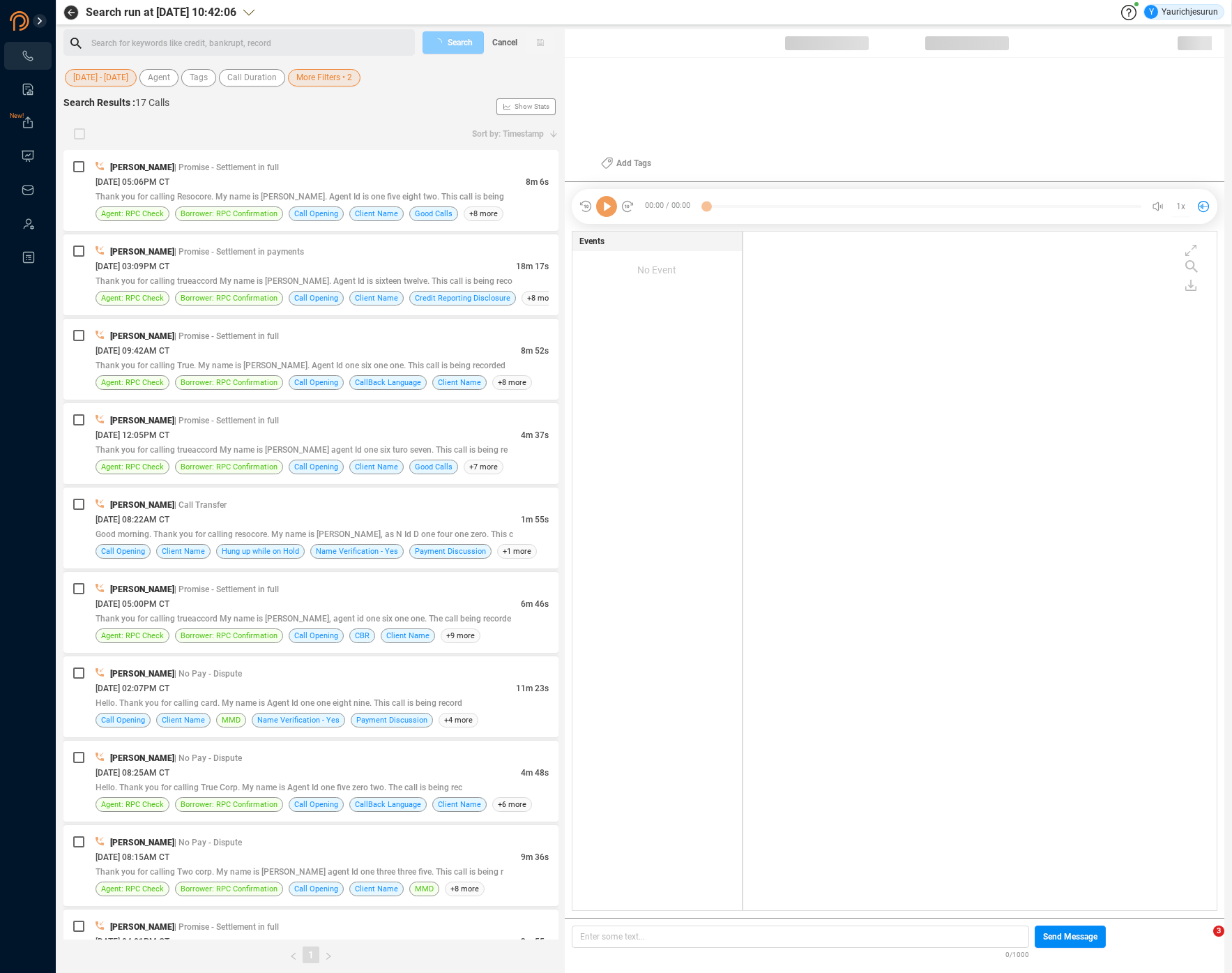
scroll to position [676, 465]
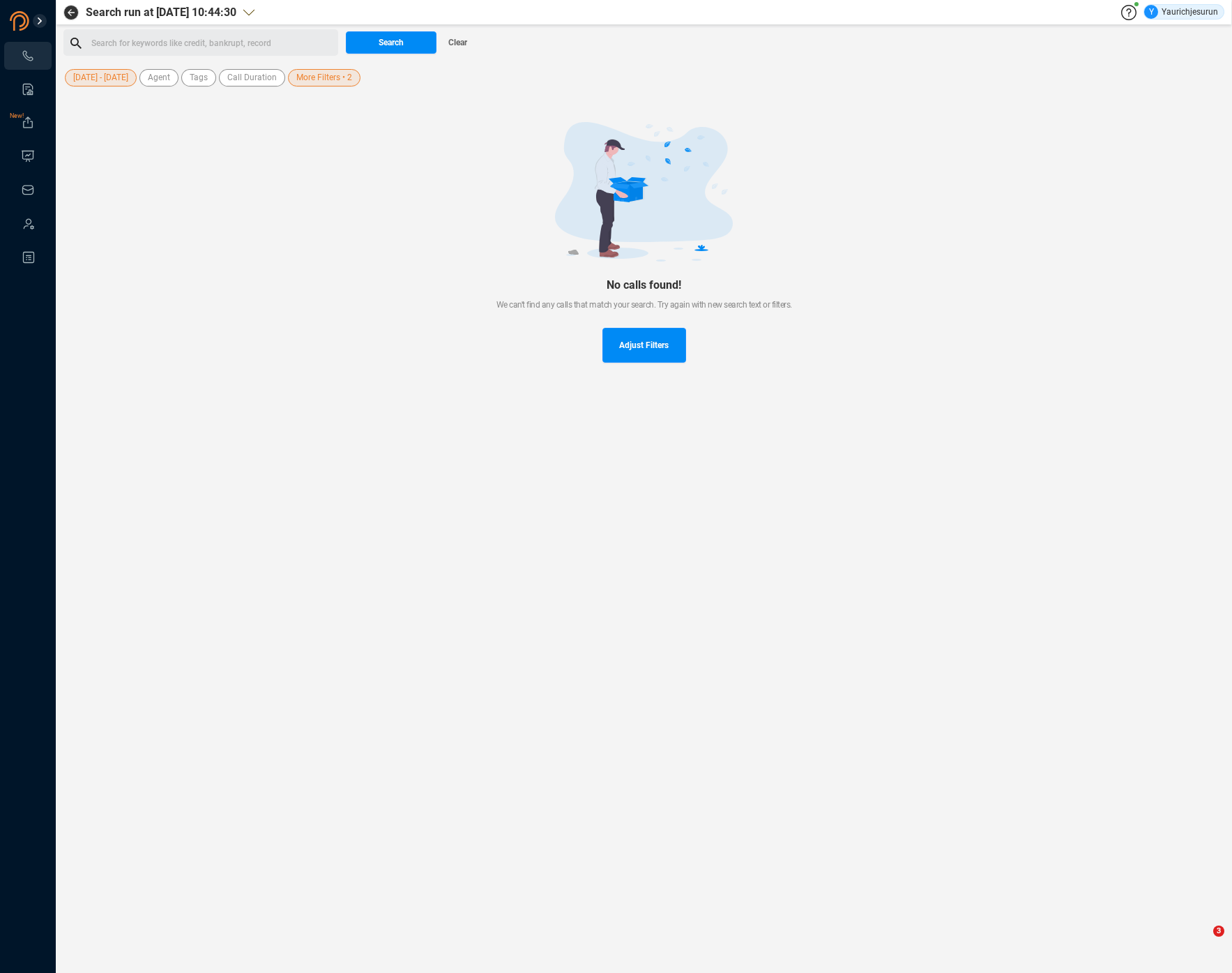
click at [328, 82] on span "More Filters • 2" at bounding box center [324, 77] width 56 height 18
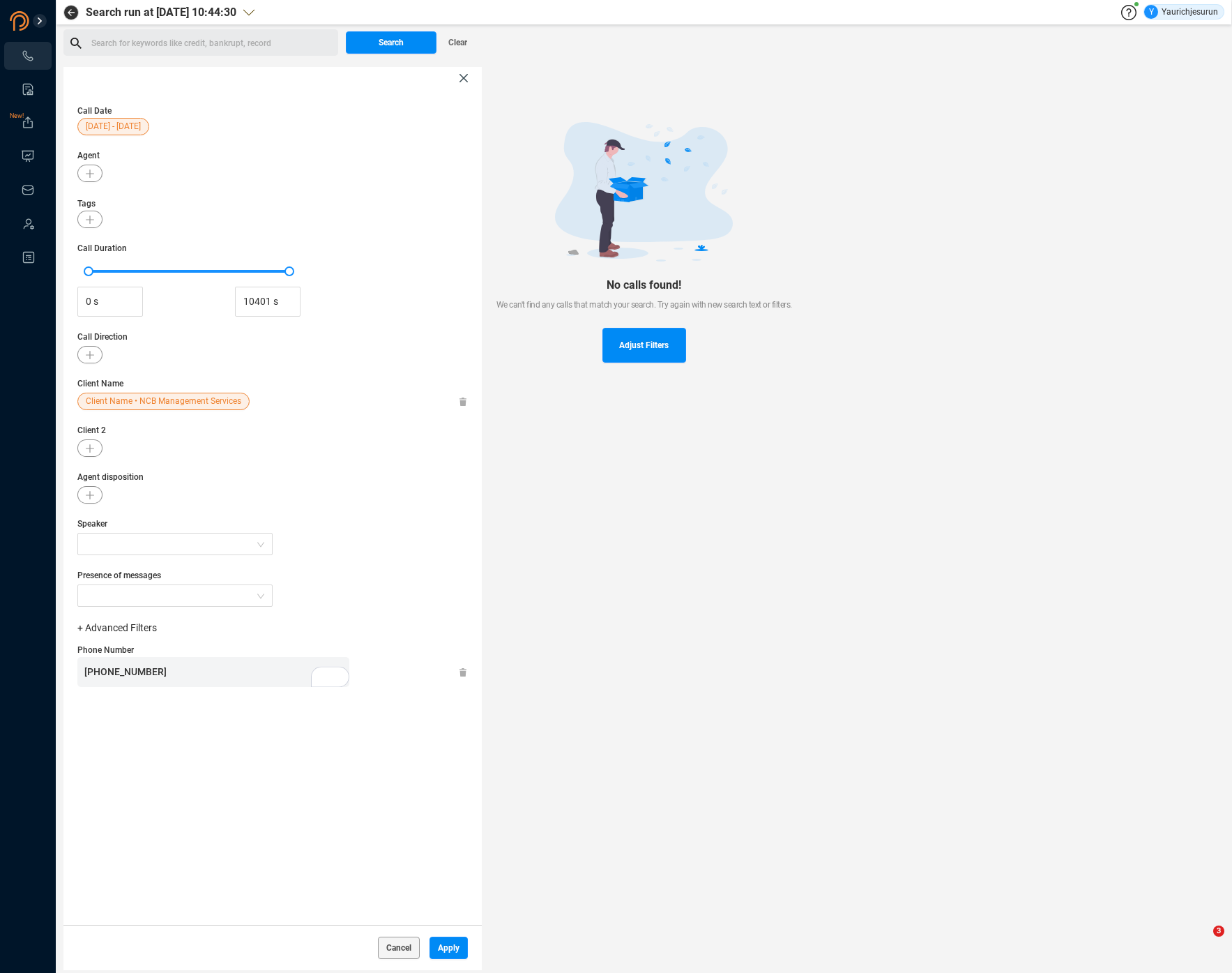
click at [463, 402] on icon at bounding box center [463, 402] width 7 height 9
click at [451, 948] on span "Apply" at bounding box center [449, 948] width 22 height 22
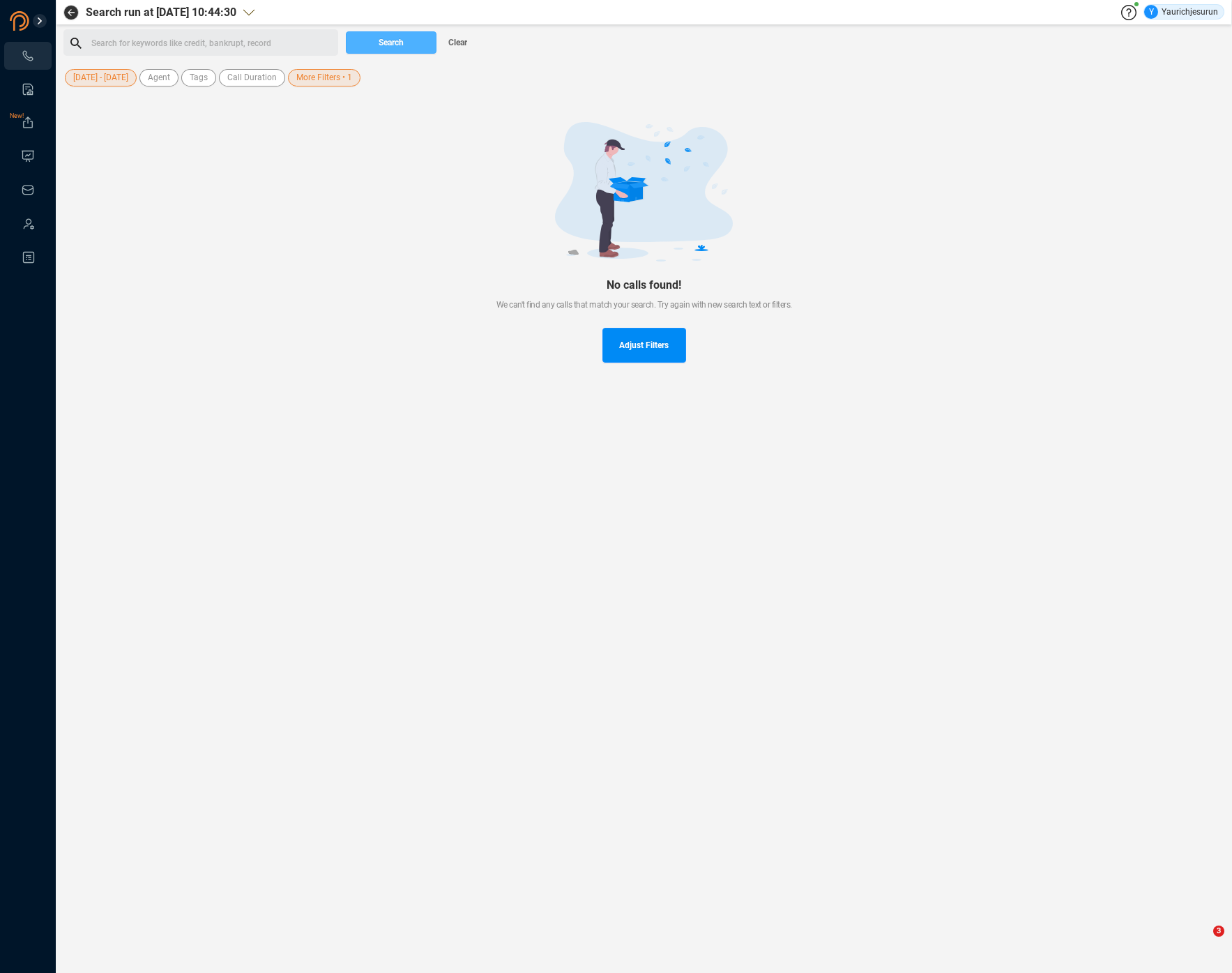
click at [395, 43] on span "Search" at bounding box center [391, 43] width 25 height 22
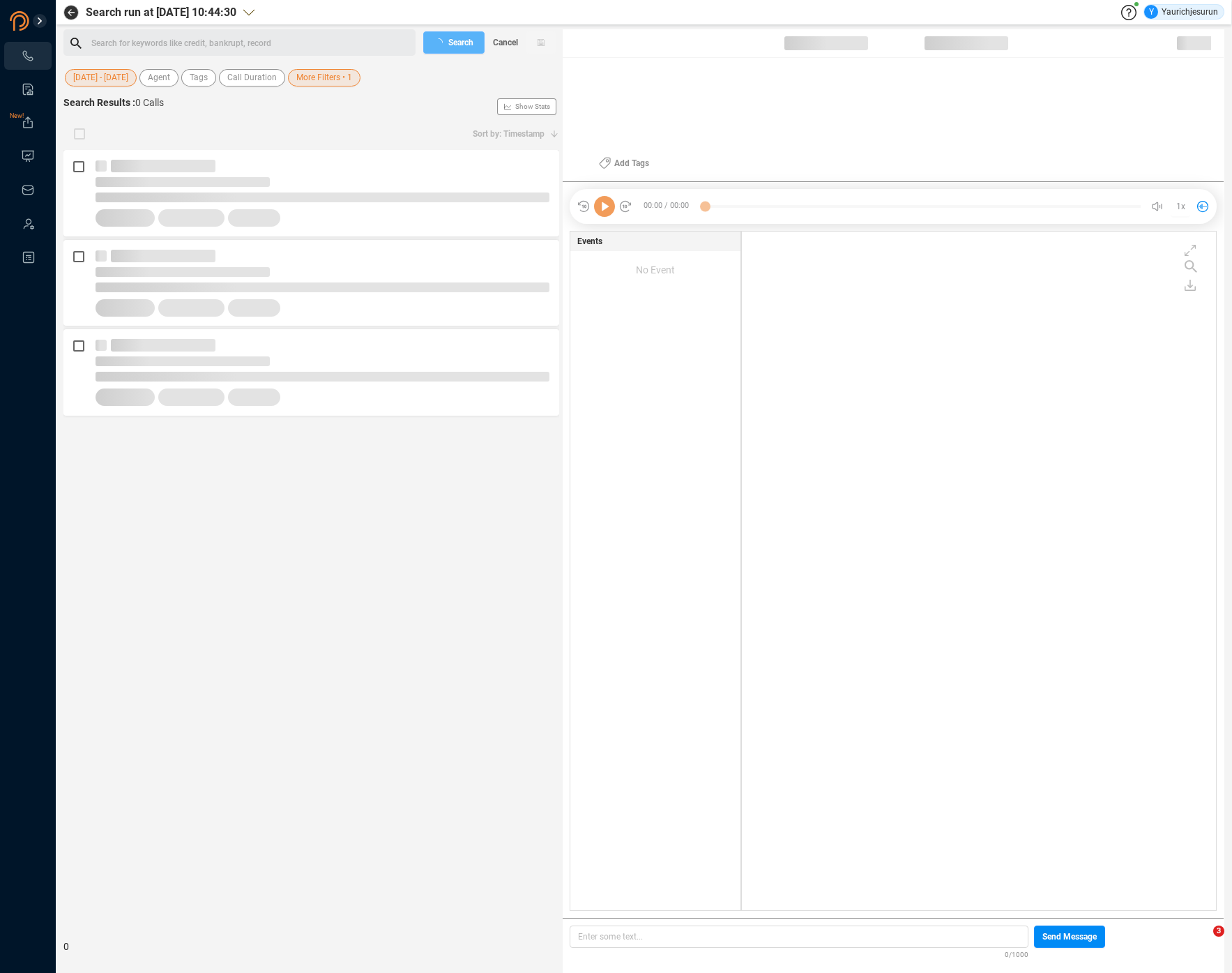
scroll to position [676, 467]
checkbox input "true"
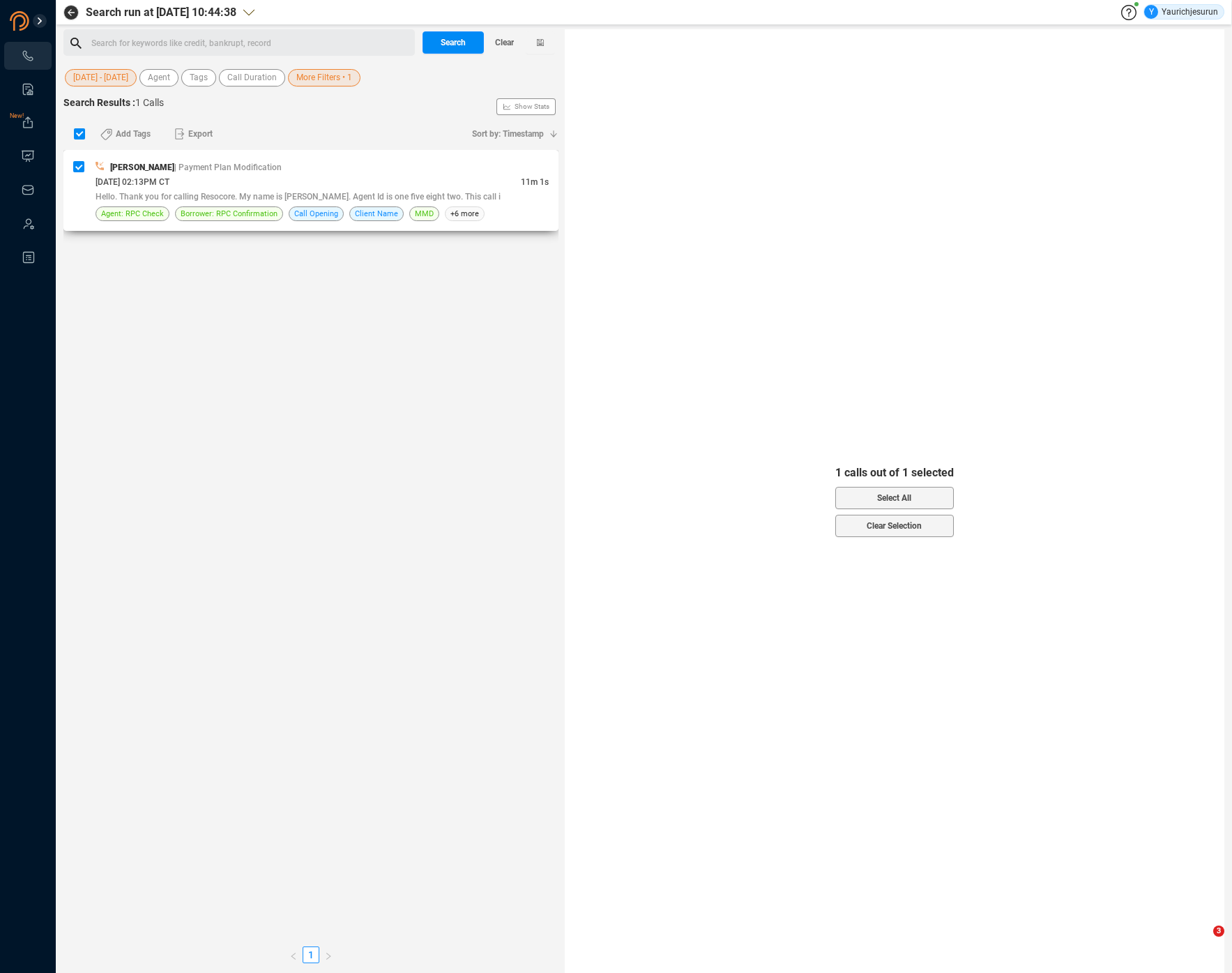
click at [381, 180] on div "09/10/2025 @ 02:13PM CT" at bounding box center [308, 182] width 425 height 15
checkbox input "false"
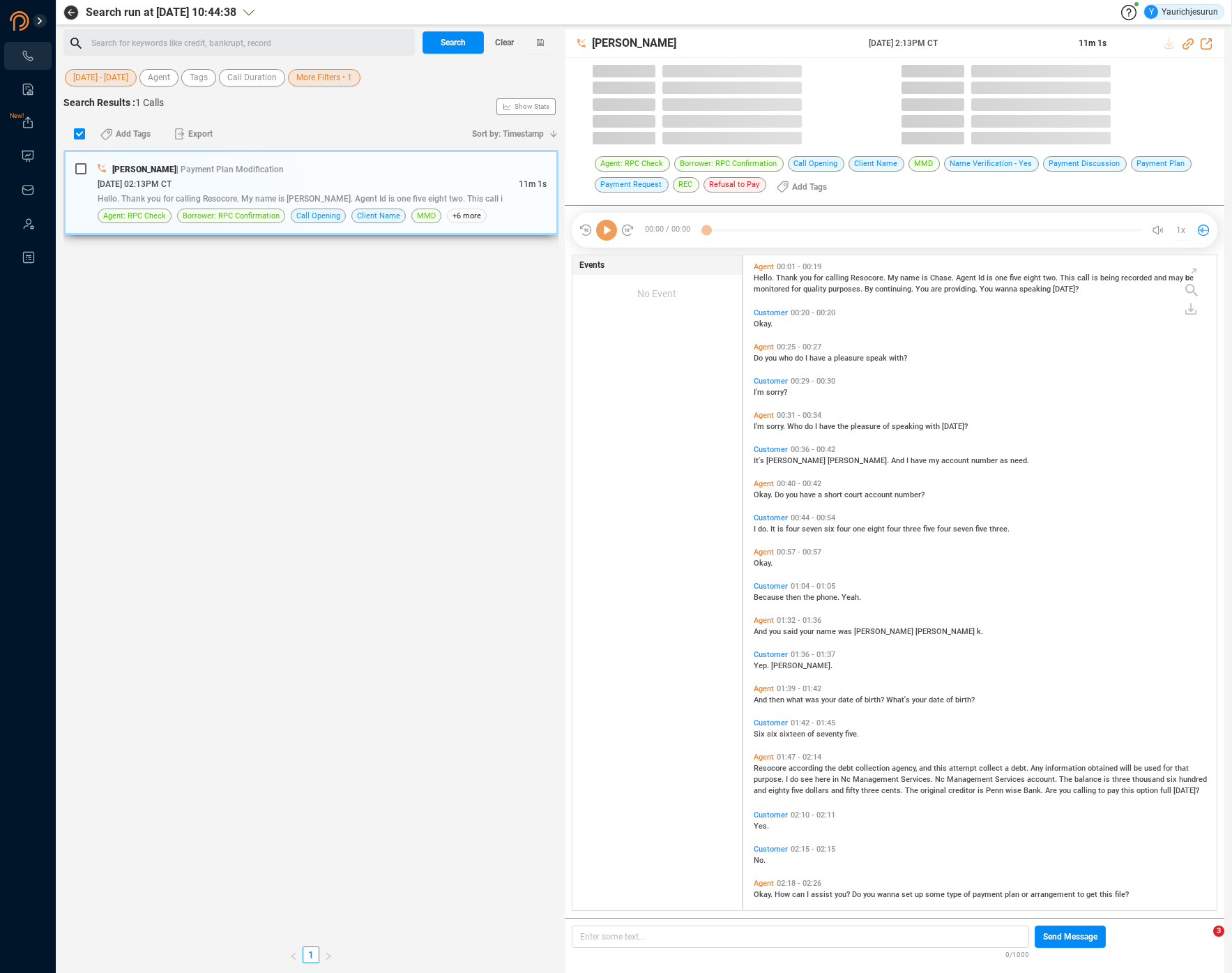
scroll to position [655, 465]
